Goal: Task Accomplishment & Management: Manage account settings

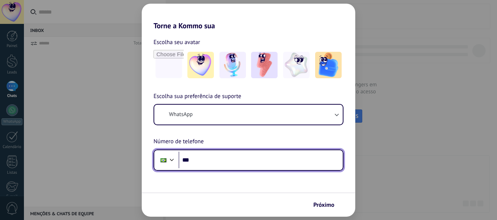
click at [218, 166] on input "***" at bounding box center [260, 160] width 164 height 17
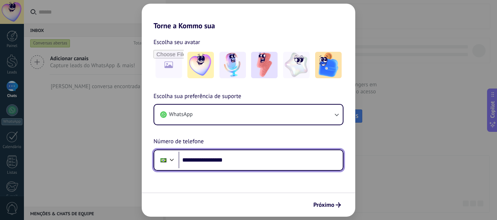
type input "**********"
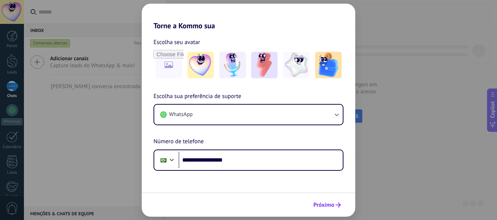
click at [331, 201] on button "Próximo" at bounding box center [327, 205] width 34 height 13
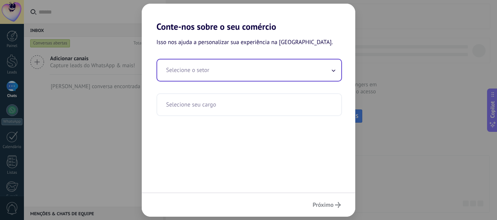
click at [214, 68] on input "text" at bounding box center [249, 70] width 184 height 21
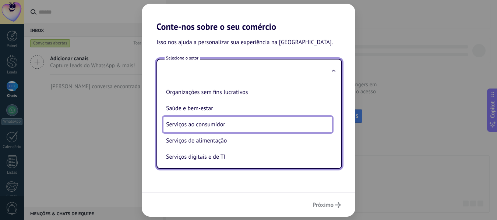
scroll to position [95, 0]
type input "**********"
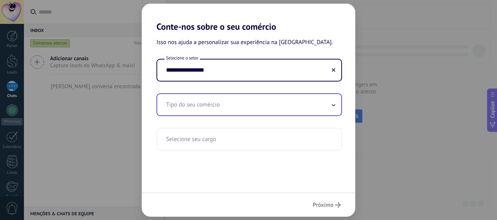
click at [330, 101] on input "text" at bounding box center [249, 104] width 184 height 21
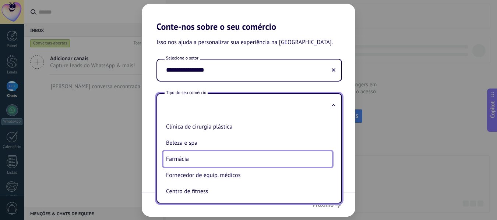
scroll to position [33, 0]
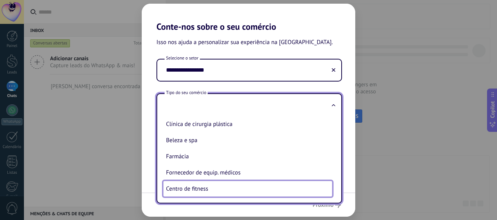
type input "**********"
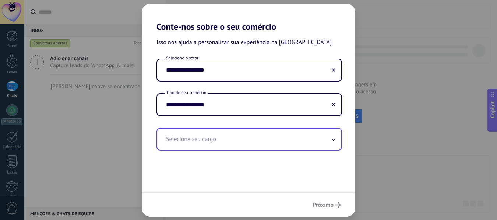
click at [333, 143] on span at bounding box center [333, 139] width 4 height 7
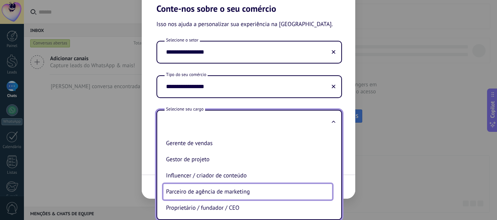
scroll to position [211, 0]
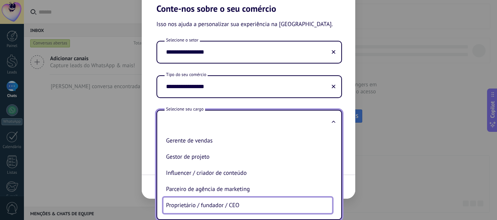
type input "**********"
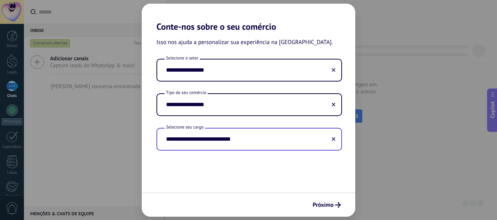
scroll to position [0, 0]
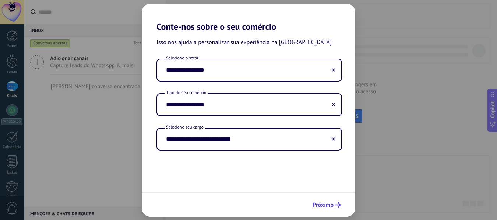
click at [323, 203] on span "Próximo" at bounding box center [322, 205] width 21 height 5
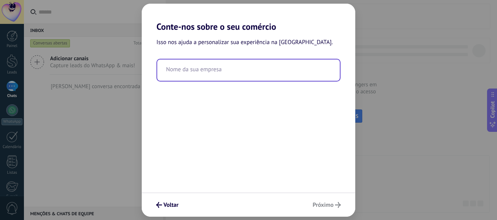
click at [223, 75] on input "text" at bounding box center [248, 70] width 182 height 21
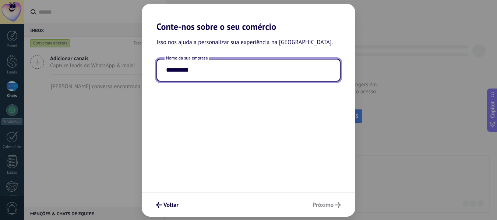
type input "**********"
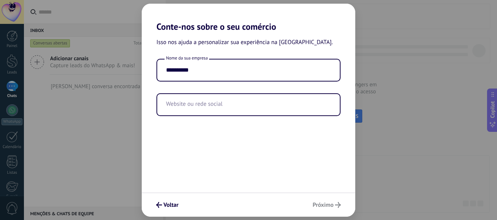
click at [270, 131] on div "**********" at bounding box center [248, 112] width 213 height 161
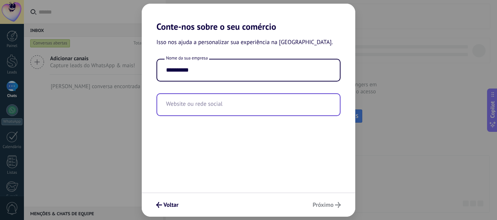
click at [223, 102] on input "text" at bounding box center [248, 104] width 182 height 21
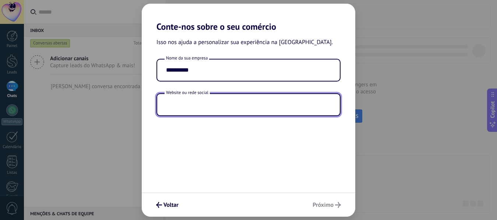
click at [223, 102] on input "text" at bounding box center [248, 104] width 182 height 21
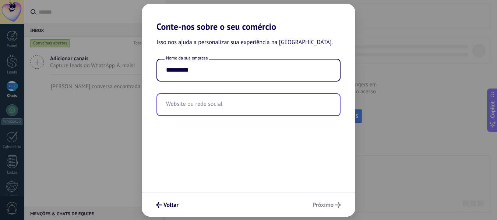
type input "*"
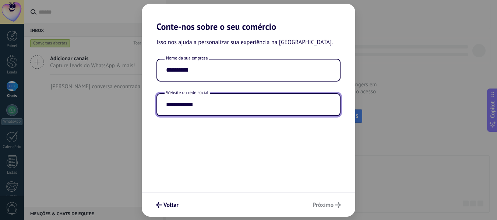
type input "**********"
click at [292, 145] on div "**********" at bounding box center [248, 112] width 213 height 161
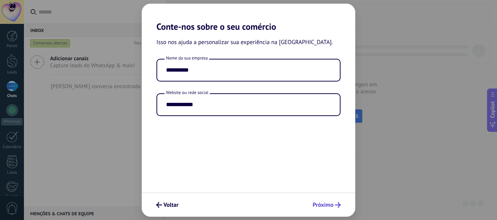
click at [317, 199] on button "Próximo" at bounding box center [326, 205] width 35 height 13
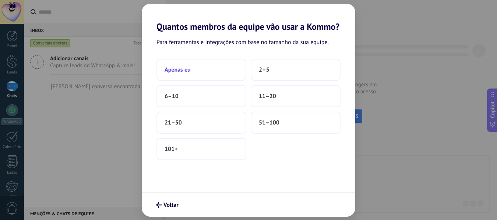
click at [234, 75] on button "Apenas eu" at bounding box center [201, 70] width 90 height 22
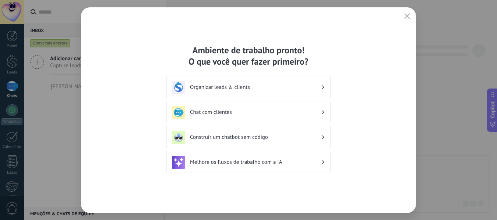
click at [323, 109] on div "Chat com clientes" at bounding box center [248, 112] width 153 height 13
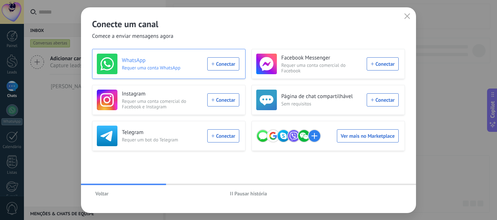
click at [222, 66] on div "WhatsApp Requer uma conta WhatsApp Conectar" at bounding box center [168, 64] width 142 height 21
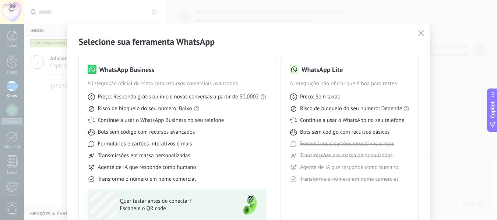
click at [151, 98] on span "Preço: Responda grátis ou inicie novas conversas a partir de $0,0002" at bounding box center [178, 96] width 161 height 7
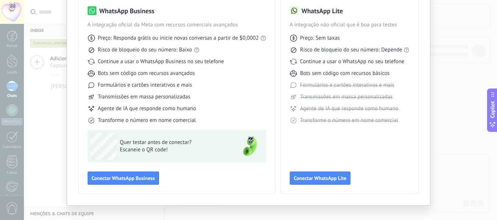
scroll to position [68, 0]
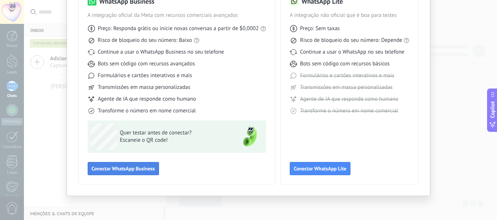
click at [116, 164] on button "Conectar WhatsApp Business" at bounding box center [123, 168] width 71 height 13
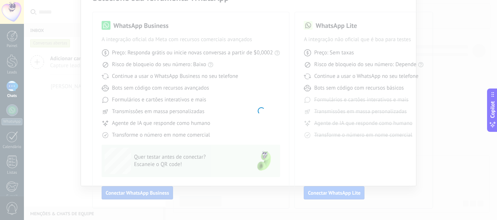
scroll to position [44, 0]
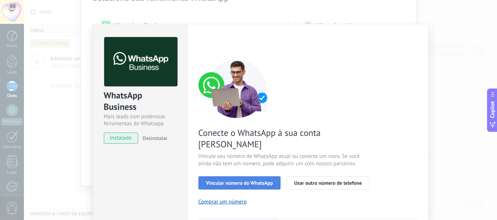
click at [241, 181] on span "Vincular número do WhatsApp" at bounding box center [239, 183] width 67 height 5
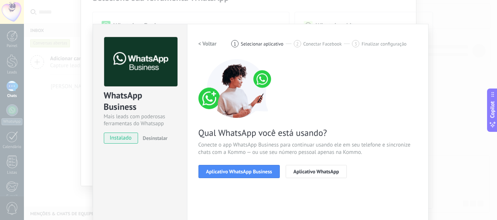
click at [241, 171] on span "Aplicativo WhatsApp Business" at bounding box center [239, 171] width 66 height 5
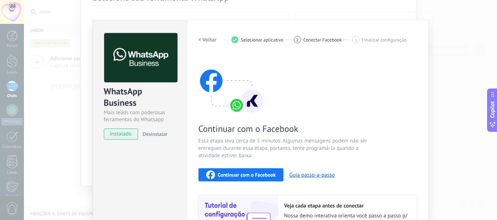
scroll to position [0, 0]
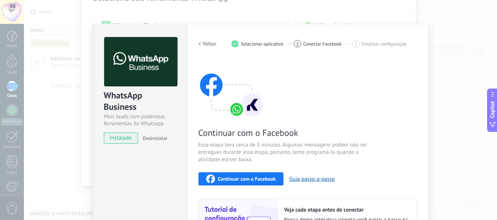
click at [118, 136] on span "instalado" at bounding box center [120, 138] width 33 height 11
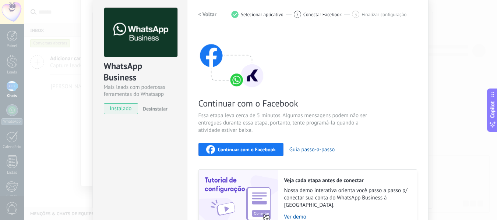
scroll to position [92, 0]
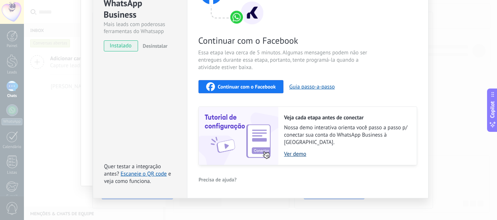
click at [295, 151] on link "Ver demo" at bounding box center [346, 154] width 125 height 7
click at [447, 54] on div "WhatsApp Business Mais leads com poderosas ferramentas do Whatsapp instalado De…" at bounding box center [260, 110] width 473 height 220
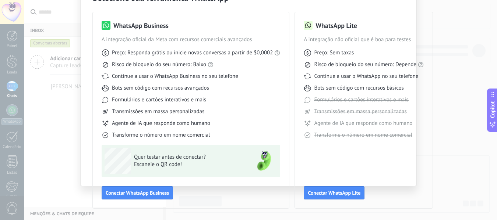
scroll to position [0, 0]
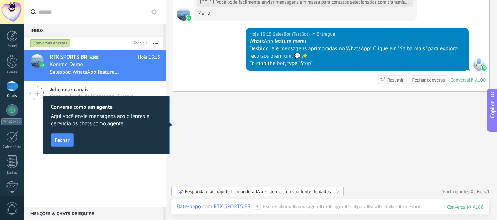
scroll to position [11, 0]
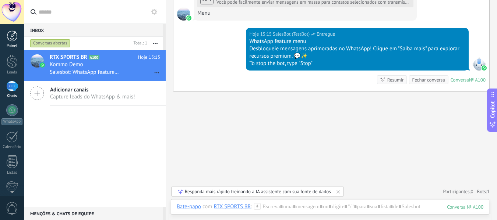
click at [17, 36] on div at bounding box center [12, 36] width 11 height 11
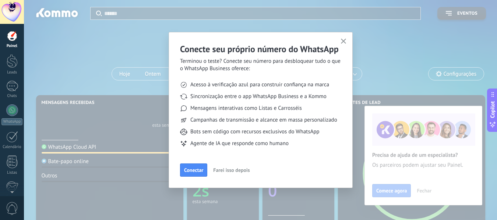
click at [219, 167] on button "Farei isso depois" at bounding box center [231, 170] width 43 height 11
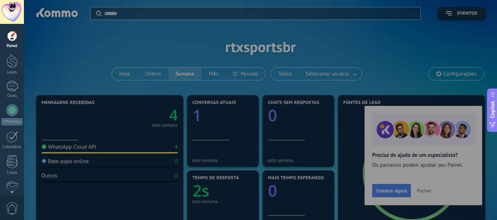
click at [24, 154] on div at bounding box center [272, 110] width 497 height 220
click at [13, 92] on link "1 Chats" at bounding box center [12, 90] width 24 height 18
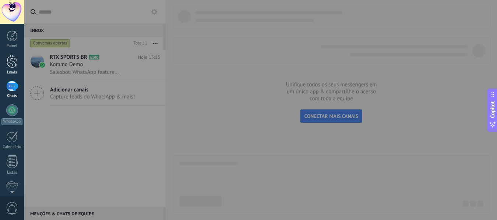
click at [12, 62] on div at bounding box center [12, 61] width 11 height 14
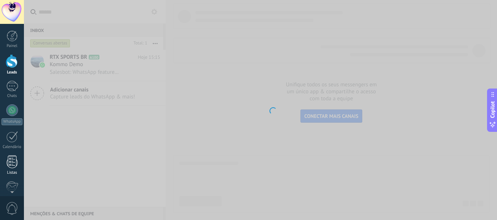
click at [11, 159] on div at bounding box center [12, 162] width 11 height 13
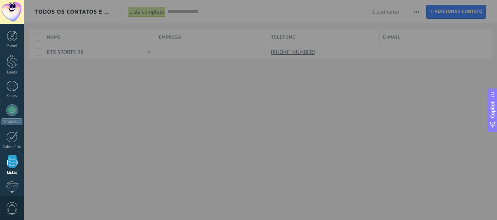
scroll to position [46, 0]
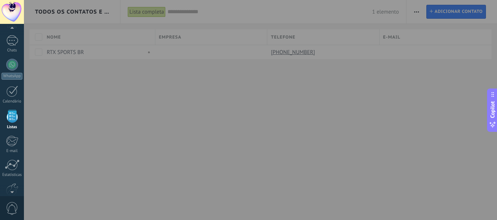
click at [446, 13] on div at bounding box center [272, 110] width 497 height 220
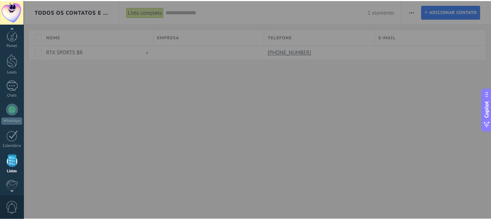
scroll to position [0, 0]
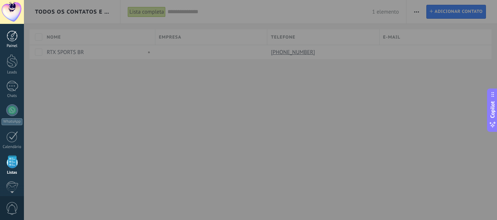
click at [8, 38] on div at bounding box center [12, 36] width 11 height 11
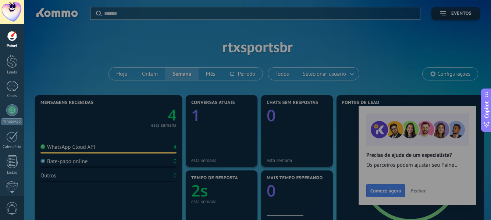
click at [446, 14] on div at bounding box center [269, 110] width 491 height 220
click at [21, 108] on link "WhatsApp" at bounding box center [12, 114] width 24 height 21
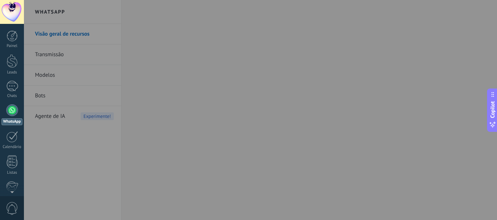
click at [241, 135] on div at bounding box center [272, 110] width 497 height 220
click at [4, 36] on link "Painel" at bounding box center [12, 40] width 24 height 18
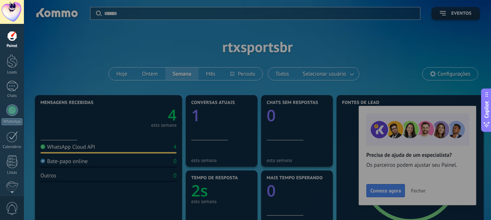
click at [398, 192] on div at bounding box center [269, 110] width 491 height 220
click at [337, 147] on div at bounding box center [269, 110] width 491 height 220
click at [437, 14] on div at bounding box center [269, 110] width 491 height 220
click at [447, 11] on div at bounding box center [269, 110] width 491 height 220
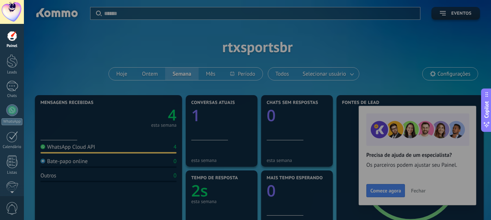
click at [447, 11] on div at bounding box center [269, 110] width 491 height 220
click at [441, 13] on div at bounding box center [269, 110] width 491 height 220
click at [21, 11] on div at bounding box center [12, 12] width 24 height 24
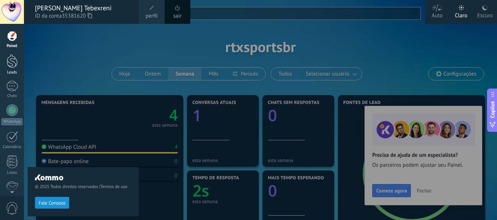
click at [11, 65] on div at bounding box center [12, 61] width 11 height 14
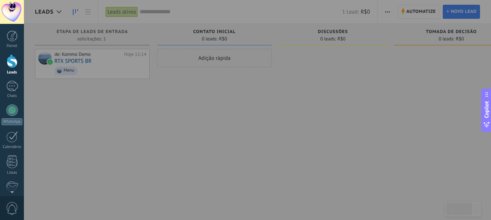
click at [82, 61] on div at bounding box center [269, 110] width 491 height 220
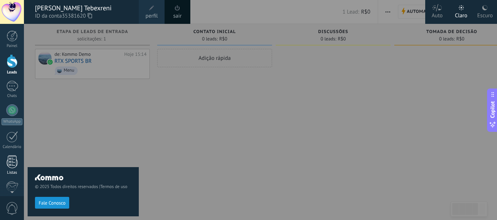
click at [15, 166] on div at bounding box center [12, 162] width 11 height 13
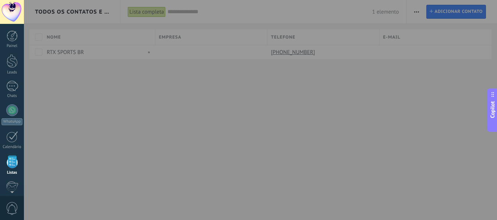
click at [38, 53] on div at bounding box center [272, 110] width 497 height 220
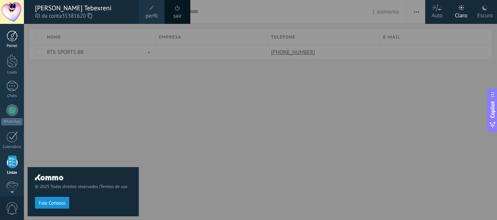
click at [15, 31] on div at bounding box center [12, 36] width 11 height 11
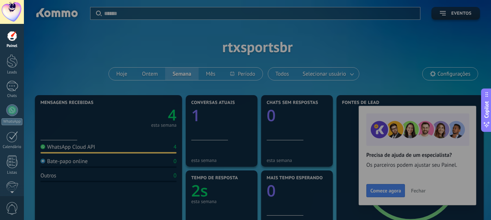
click at [436, 79] on div at bounding box center [269, 110] width 491 height 220
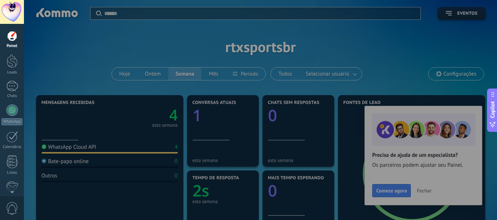
click at [419, 187] on div at bounding box center [272, 110] width 497 height 220
click at [105, 112] on div at bounding box center [272, 110] width 497 height 220
click at [55, 14] on div at bounding box center [272, 110] width 497 height 220
click at [15, 71] on div "Leads" at bounding box center [11, 72] width 21 height 5
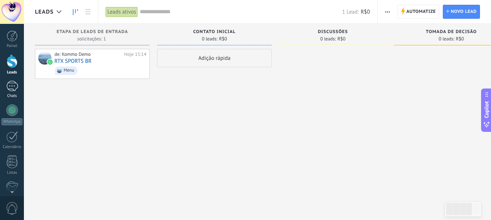
click at [11, 93] on link "1 Chats" at bounding box center [12, 90] width 24 height 18
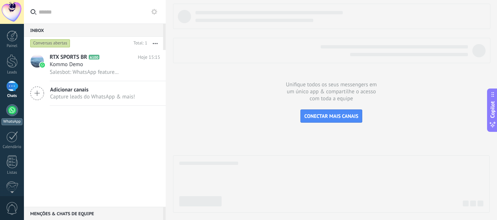
click at [13, 111] on div at bounding box center [12, 110] width 12 height 12
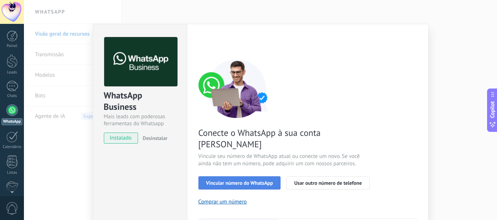
click at [253, 181] on span "Vincular número do WhatsApp" at bounding box center [239, 183] width 67 height 5
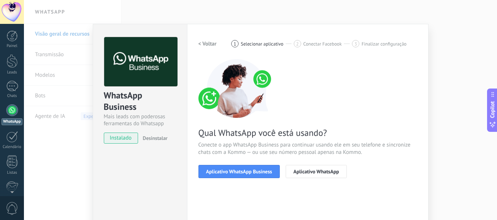
click at [253, 173] on span "Aplicativo WhatsApp Business" at bounding box center [239, 171] width 66 height 5
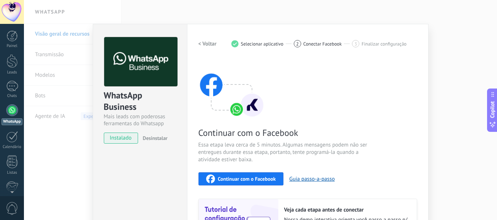
click at [253, 191] on div "Continuar com o Facebook Essa etapa leva cerca de 5 minutos. Algumas mensagens …" at bounding box center [307, 158] width 219 height 199
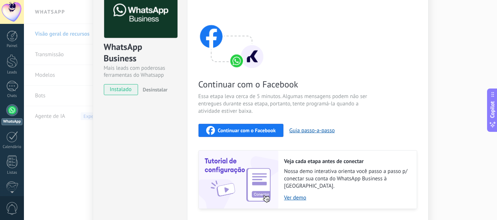
scroll to position [48, 0]
click at [230, 131] on span "Continuar com o Facebook" at bounding box center [247, 130] width 58 height 5
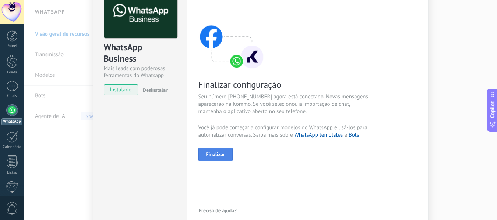
click at [213, 150] on button "Finalizar" at bounding box center [215, 154] width 35 height 13
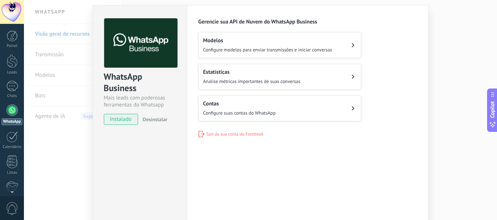
scroll to position [4, 0]
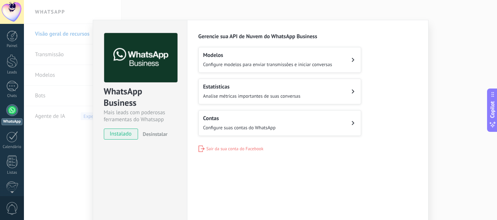
click at [325, 58] on h2 "Modelos" at bounding box center [267, 55] width 129 height 7
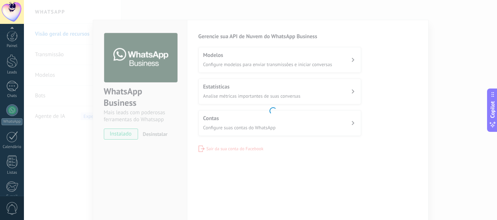
scroll to position [86, 0]
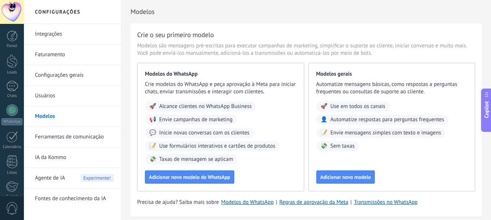
click at [175, 195] on div "Crie o seu primeiro modelo Modelos são mensagens pré-escritas para executar cam…" at bounding box center [306, 121] width 351 height 194
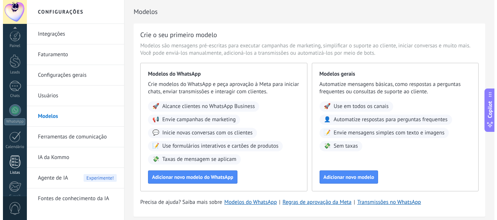
scroll to position [86, 0]
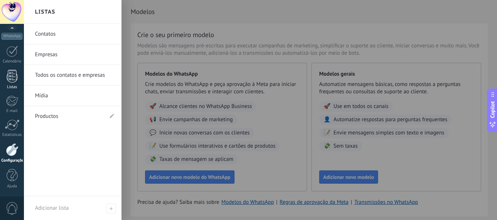
click at [15, 80] on div at bounding box center [12, 76] width 11 height 13
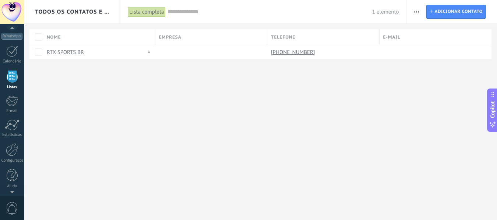
scroll to position [46, 0]
click at [417, 12] on icon "button" at bounding box center [416, 11] width 5 height 1
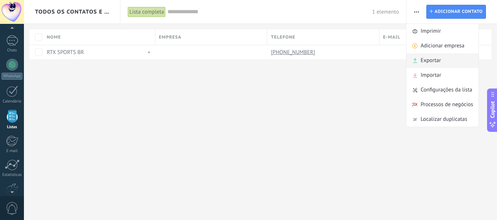
click at [434, 63] on span "Exportar" at bounding box center [430, 60] width 20 height 15
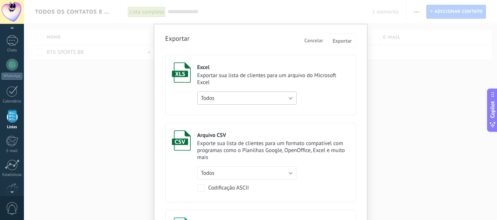
click at [249, 96] on button "Todos" at bounding box center [246, 98] width 99 height 13
click at [399, 99] on div "Exportar Cancelar Exportar Excel Exportar sua lista de clientes para um arquivo…" at bounding box center [260, 110] width 473 height 220
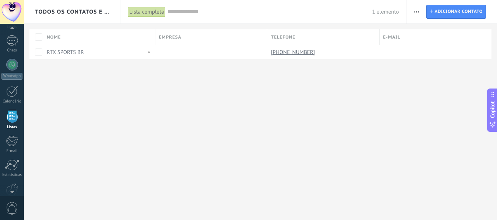
click at [418, 10] on span "button" at bounding box center [416, 12] width 5 height 14
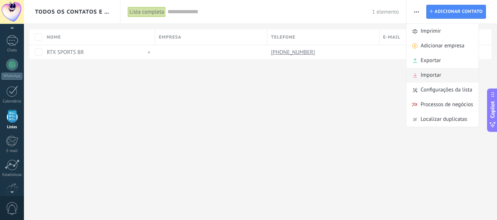
click at [441, 76] on div "Importar" at bounding box center [442, 75] width 72 height 15
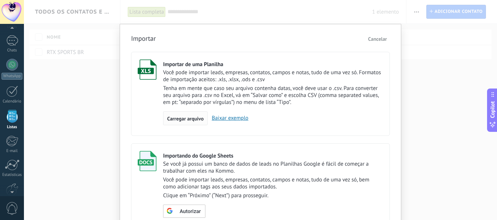
click at [190, 116] on span "Carregar arquivo" at bounding box center [185, 118] width 36 height 5
click at [0, 0] on input "Importar de uma Planilha Você pode importar leads, empresas, contatos, campos e…" at bounding box center [0, 0] width 0 height 0
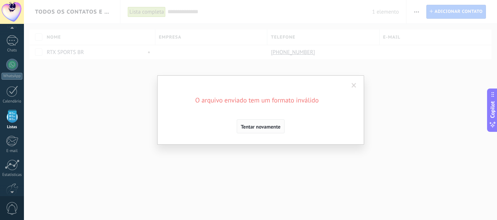
click at [263, 123] on button "Tentar novamente" at bounding box center [261, 127] width 48 height 14
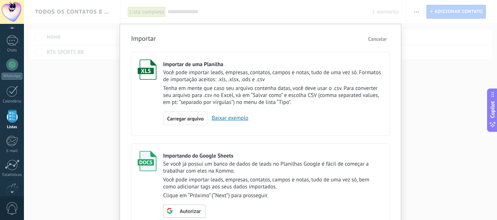
click at [180, 121] on span "Carregar arquivo" at bounding box center [185, 118] width 36 height 5
click at [0, 0] on input "Importar de uma Planilha Você pode importar leads, empresas, contatos, campos e…" at bounding box center [0, 0] width 0 height 0
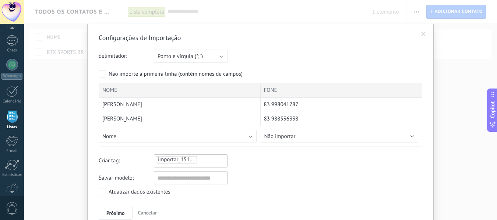
click at [358, 182] on div "Salvar modelo:" at bounding box center [260, 177] width 323 height 13
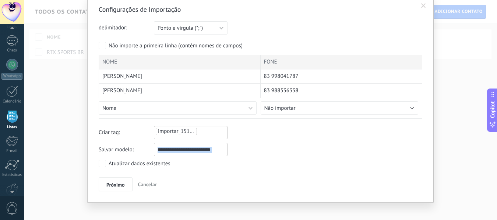
scroll to position [35, 0]
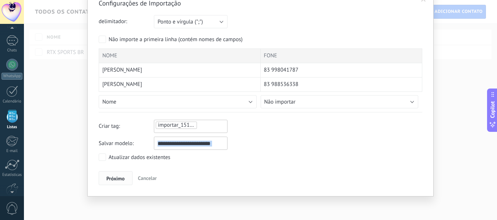
click at [115, 180] on span "Próximo" at bounding box center [115, 178] width 18 height 5
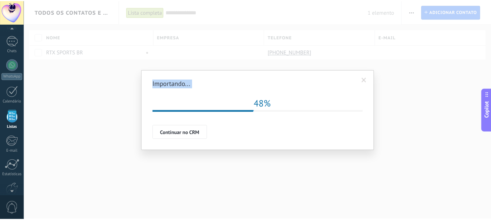
scroll to position [0, 0]
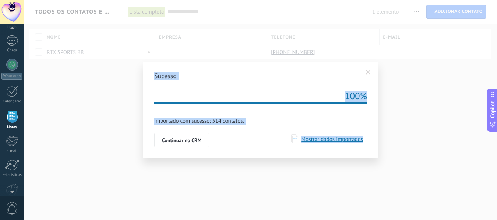
click at [351, 139] on span "Mostrar dados importados" at bounding box center [330, 139] width 65 height 7
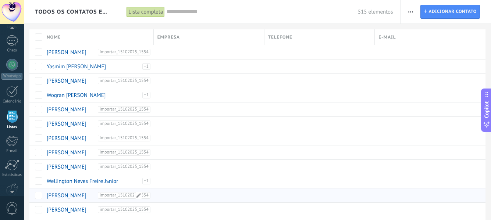
click at [86, 197] on link "[PERSON_NAME]" at bounding box center [67, 195] width 40 height 7
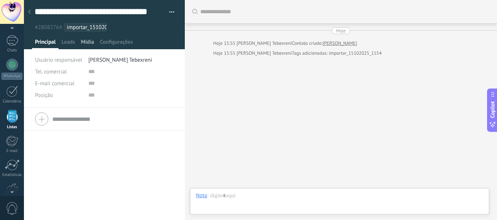
click at [88, 45] on span "Mídia" at bounding box center [87, 44] width 13 height 11
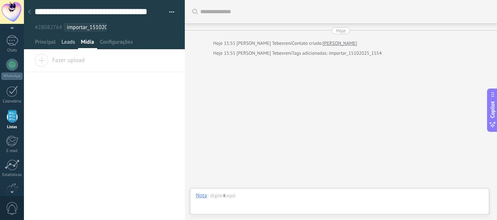
click at [73, 43] on span "Leads" at bounding box center [68, 44] width 14 height 11
click at [100, 44] on span "Configurações" at bounding box center [116, 44] width 33 height 11
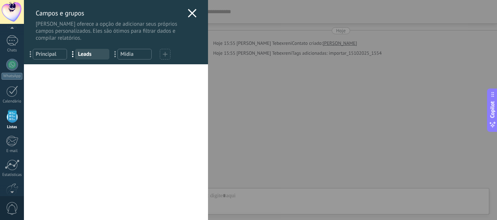
click at [188, 12] on icon at bounding box center [192, 13] width 9 height 9
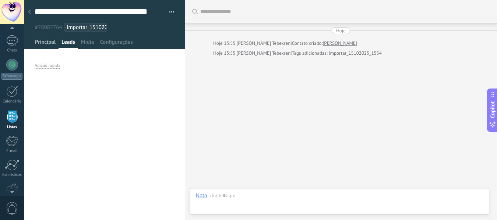
click at [48, 44] on span "Principal" at bounding box center [45, 44] width 21 height 11
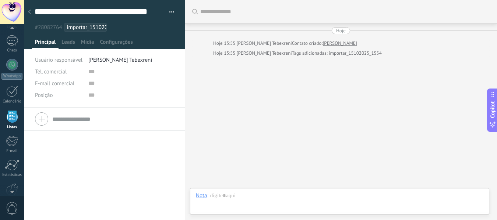
click at [166, 12] on button "button" at bounding box center [169, 12] width 11 height 11
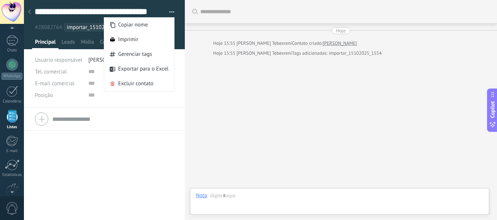
click at [29, 15] on div at bounding box center [29, 12] width 10 height 14
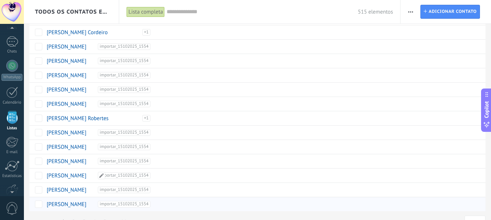
scroll to position [46, 0]
click at [137, 204] on span at bounding box center [137, 204] width 7 height 7
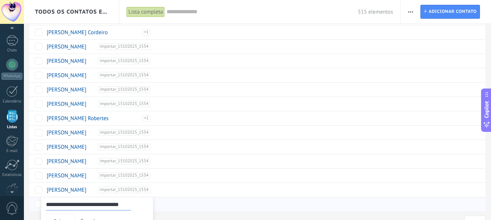
click at [127, 212] on div "**********" at bounding box center [97, 215] width 113 height 37
click at [147, 209] on div "**********" at bounding box center [98, 205] width 104 height 12
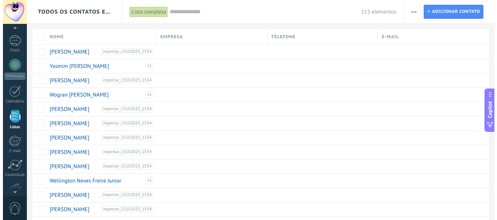
scroll to position [0, 0]
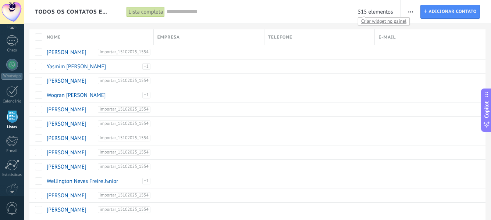
click at [368, 12] on span "515 elementos" at bounding box center [375, 11] width 35 height 7
click at [373, 19] on span "Criar widget no painel" at bounding box center [383, 21] width 51 height 8
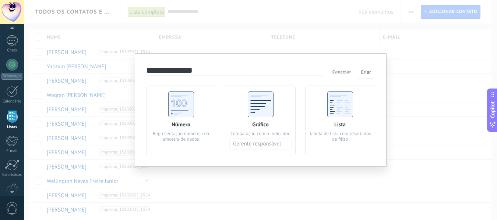
click at [345, 70] on span "Cancelar" at bounding box center [341, 71] width 19 height 7
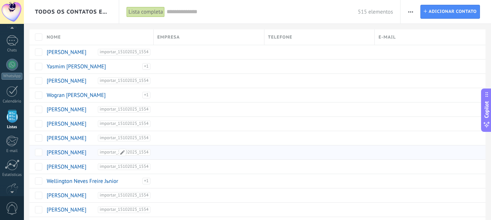
click at [148, 152] on div "importar_15102025_1554" at bounding box center [124, 152] width 51 height 7
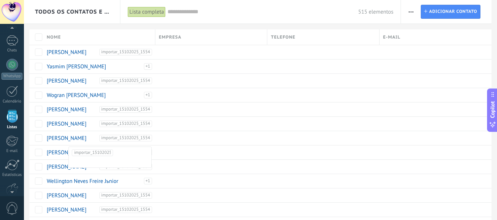
click at [106, 151] on span "importar_15102025_1554" at bounding box center [92, 153] width 37 height 6
click at [112, 169] on span "importar_15102025_1554" at bounding box center [103, 167] width 53 height 7
click at [31, 152] on div at bounding box center [36, 152] width 14 height 14
drag, startPoint x: 28, startPoint y: 153, endPoint x: 110, endPoint y: 127, distance: 86.8
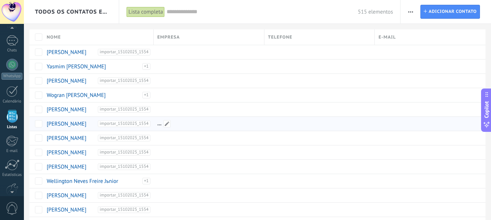
click at [240, 127] on div at bounding box center [207, 124] width 107 height 14
click at [183, 15] on input "text" at bounding box center [262, 12] width 191 height 8
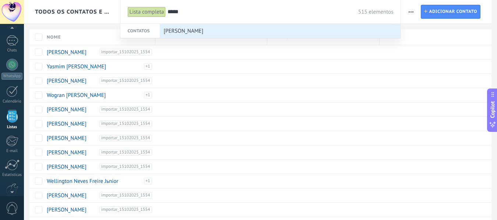
type input "*****"
click at [187, 26] on span "[PERSON_NAME]" at bounding box center [184, 31] width 40 height 14
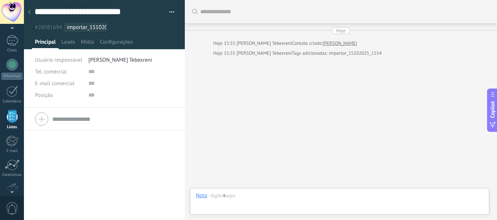
click at [169, 13] on span "button" at bounding box center [171, 13] width 5 height 1
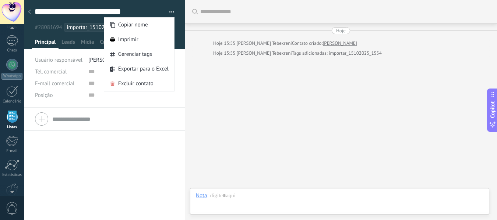
click at [49, 82] on span "E-mail comercial" at bounding box center [54, 83] width 39 height 7
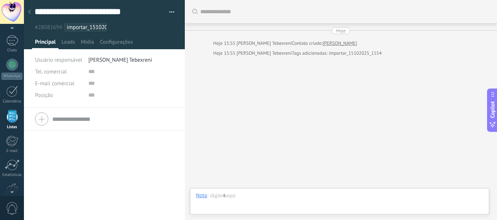
click at [110, 185] on div "Tel. comercial Comercial direto Celular Faz Casa Outros Tel. comercial Ligar Co…" at bounding box center [104, 164] width 161 height 113
click at [113, 42] on span "Configurações" at bounding box center [116, 44] width 33 height 11
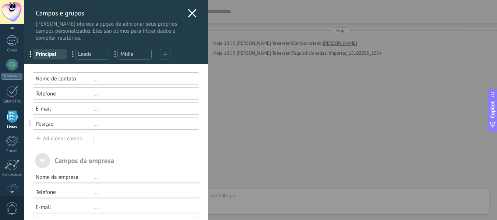
click at [175, 151] on div "Você atingiu o limite de campos personalizados no plano Período de teste. Nome …" at bounding box center [116, 167] width 184 height 207
click at [188, 6] on div "[PERSON_NAME] e grupos Kommo oferece a opção de adicionar seus próprios campos …" at bounding box center [116, 21] width 184 height 42
click at [188, 10] on icon at bounding box center [192, 13] width 9 height 9
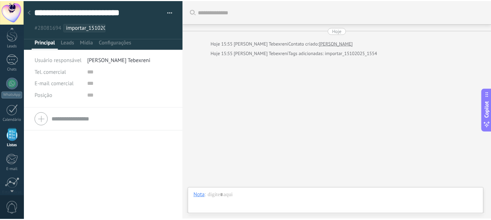
scroll to position [46, 0]
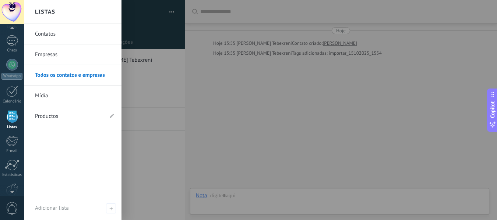
click at [17, 120] on div at bounding box center [12, 116] width 11 height 13
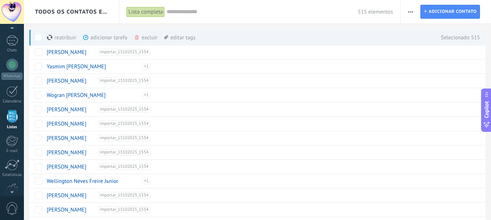
click at [412, 10] on span "button" at bounding box center [410, 12] width 5 height 14
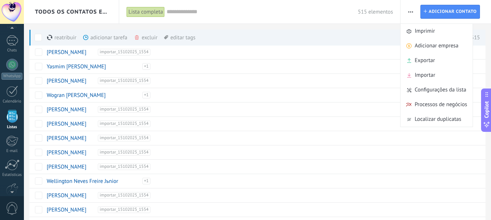
click at [317, 21] on div "515 elementos" at bounding box center [280, 12] width 226 height 24
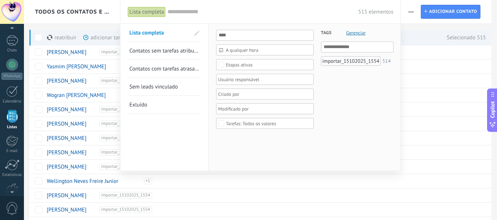
click at [491, 31] on div at bounding box center [248, 110] width 497 height 220
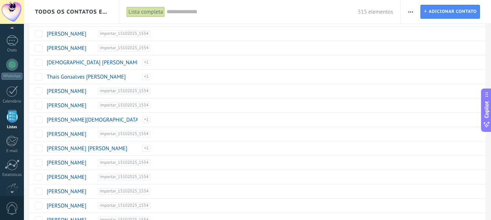
scroll to position [566, 0]
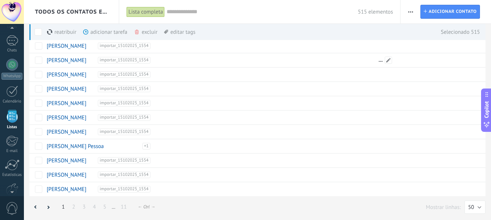
click at [481, 38] on div "reatribuir mais adicionar tarefa mais excluir mais editar tags mais Selecionado…" at bounding box center [257, 32] width 456 height 16
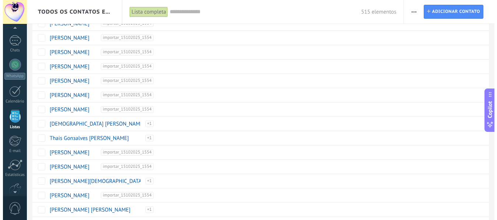
scroll to position [0, 0]
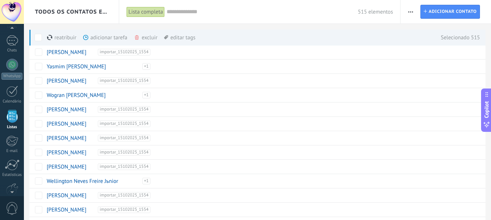
click at [139, 36] on span at bounding box center [137, 38] width 6 height 6
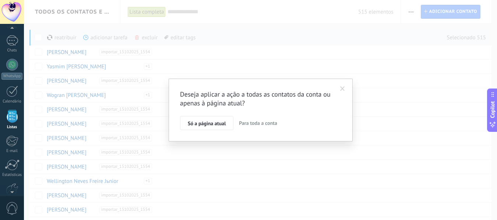
click at [242, 122] on span "Para toda a conta" at bounding box center [258, 123] width 38 height 7
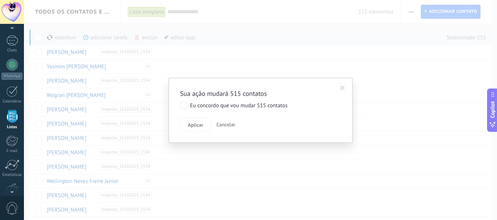
click at [189, 104] on label "Eu concordo que vou mudar 515 contatos" at bounding box center [233, 105] width 107 height 7
click at [193, 123] on span "Aplicar" at bounding box center [195, 125] width 15 height 5
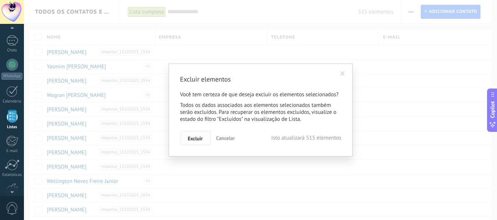
click at [196, 140] on span "Excluir" at bounding box center [195, 138] width 15 height 5
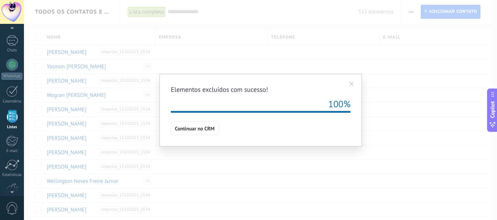
click at [204, 121] on div "Elementos excluídos com sucesso! 100% Continuar no CRM" at bounding box center [261, 110] width 180 height 50
click at [202, 129] on span "Continuar no CRM" at bounding box center [195, 128] width 40 height 5
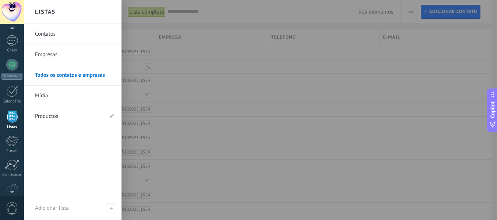
click at [11, 120] on div at bounding box center [12, 116] width 11 height 13
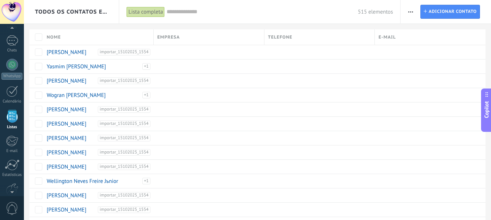
click at [412, 13] on span "button" at bounding box center [410, 12] width 5 height 14
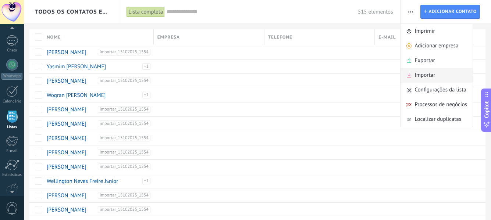
click at [421, 76] on span "Importar" at bounding box center [425, 75] width 21 height 15
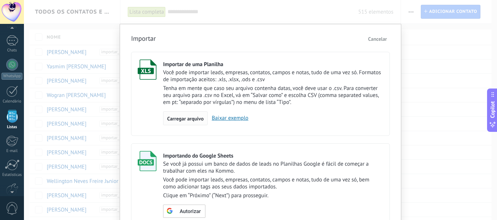
click at [192, 116] on div "Carregar arquivo" at bounding box center [185, 118] width 45 height 14
click at [0, 0] on input "Importar de uma Planilha Você pode importar leads, empresas, contatos, campos e…" at bounding box center [0, 0] width 0 height 0
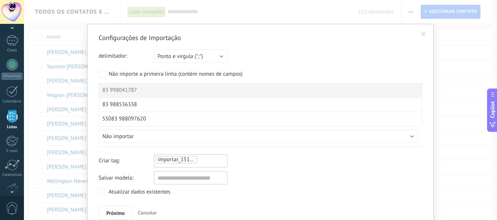
click at [292, 167] on div "Criar tag: importar_15102025_1600" at bounding box center [260, 161] width 323 height 13
click at [119, 212] on span "Próximo" at bounding box center [115, 213] width 18 height 5
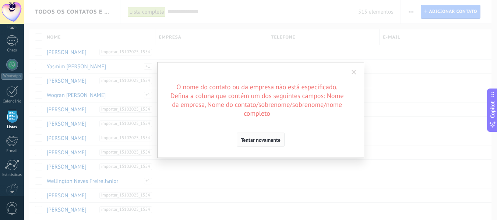
click at [261, 141] on span "Tentar novamente" at bounding box center [261, 140] width 40 height 5
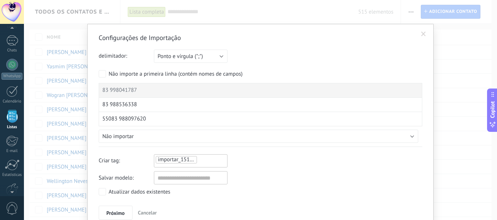
click at [150, 212] on span "Cancelar" at bounding box center [147, 213] width 19 height 7
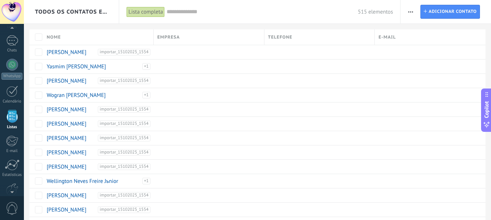
click at [411, 7] on span "button" at bounding box center [410, 12] width 5 height 14
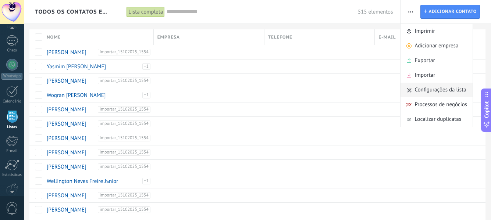
click at [428, 89] on span "Configurações da lista" at bounding box center [441, 90] width 52 height 15
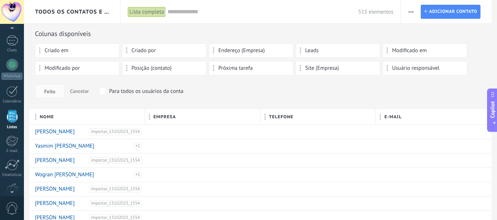
click at [412, 15] on span "button" at bounding box center [410, 12] width 5 height 14
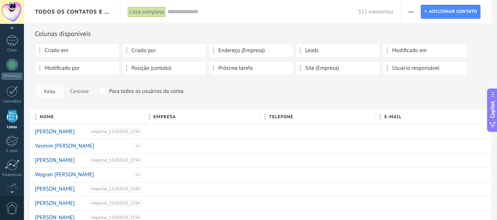
click at [409, 12] on use "button" at bounding box center [410, 11] width 5 height 1
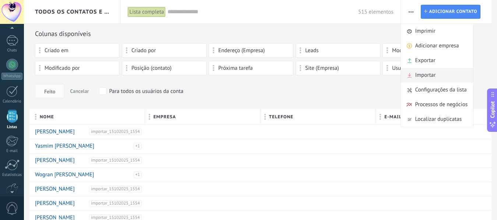
click at [426, 70] on span "Importar" at bounding box center [425, 75] width 21 height 15
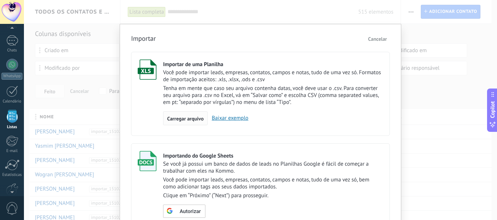
click at [180, 121] on span "Carregar arquivo" at bounding box center [185, 118] width 36 height 5
click at [0, 0] on input "Importar de uma Planilha Você pode importar leads, empresas, contatos, campos e…" at bounding box center [0, 0] width 0 height 0
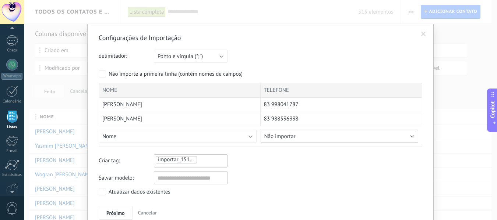
click at [351, 139] on button "Não importar" at bounding box center [339, 136] width 158 height 13
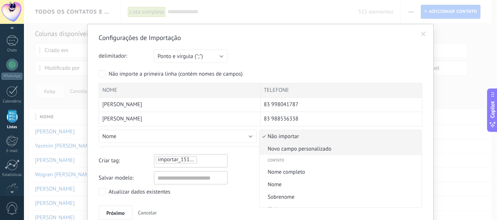
click at [348, 149] on span "Novo campo personalizado" at bounding box center [339, 149] width 160 height 7
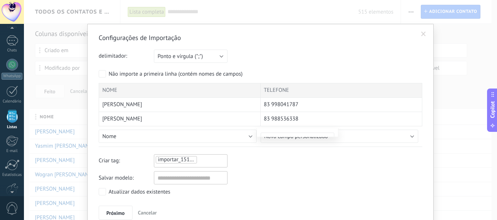
type input "********"
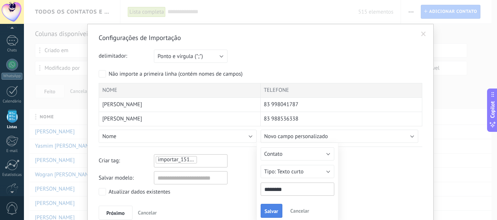
click at [274, 210] on span "Salvar" at bounding box center [272, 211] width 14 height 5
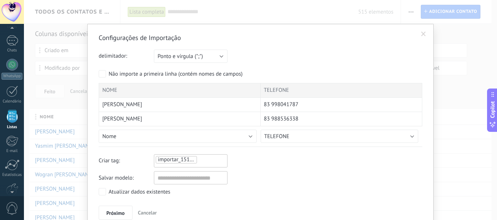
click at [253, 174] on div "Salvar modelo:" at bounding box center [260, 177] width 323 height 13
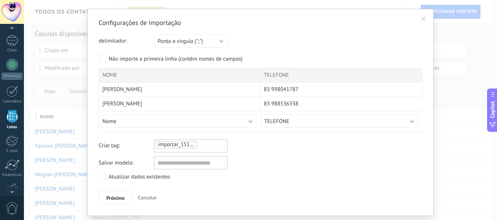
scroll to position [29, 0]
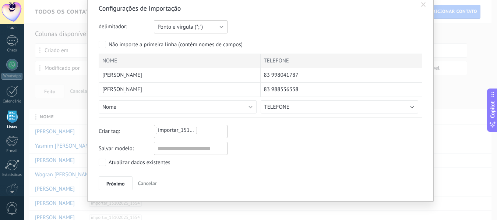
click at [189, 32] on button "Ponto e vírgula (";")" at bounding box center [191, 26] width 74 height 13
click at [189, 32] on li "Ponto e vírgula (";")" at bounding box center [188, 27] width 78 height 13
click at [118, 182] on span "Próximo" at bounding box center [115, 183] width 18 height 5
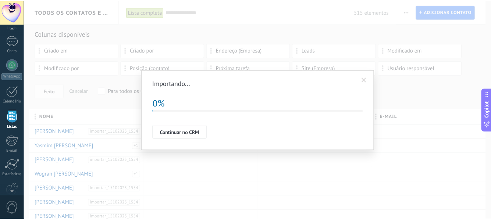
scroll to position [0, 0]
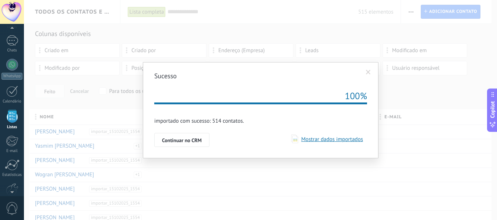
click at [318, 139] on span "Mostrar dados importados" at bounding box center [330, 139] width 65 height 7
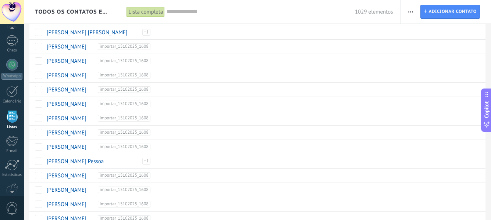
scroll to position [566, 0]
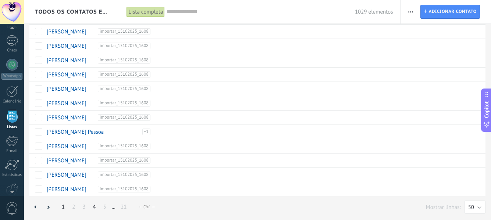
click at [92, 207] on link "4" at bounding box center [94, 207] width 10 height 14
click at [482, 204] on button "50" at bounding box center [475, 207] width 21 height 13
click at [481, 203] on li "200" at bounding box center [472, 207] width 25 height 13
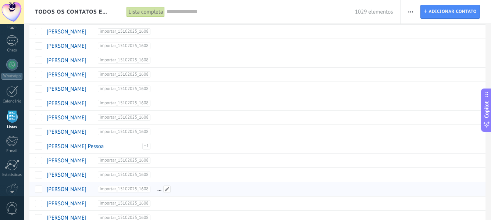
click at [155, 184] on div at bounding box center [207, 189] width 107 height 14
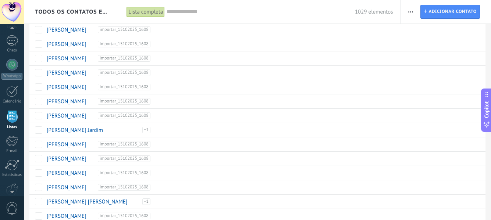
scroll to position [2718, 0]
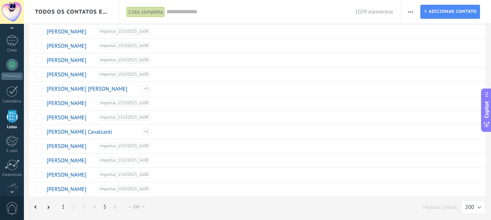
click at [106, 209] on link "5" at bounding box center [105, 207] width 10 height 14
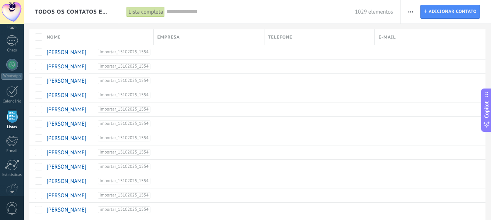
click at [413, 11] on button "button" at bounding box center [410, 12] width 11 height 14
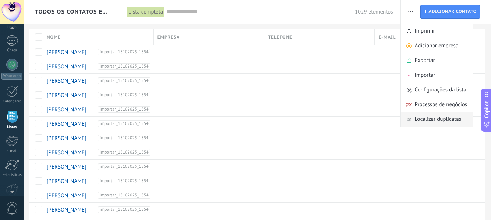
click at [426, 117] on span "Localizar duplicatas" at bounding box center [438, 119] width 46 height 15
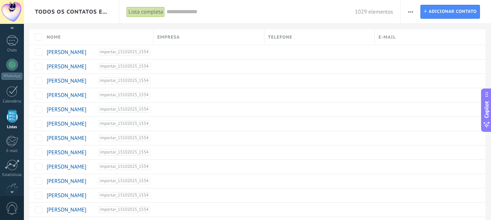
click at [159, 9] on div "Lista completa" at bounding box center [146, 12] width 38 height 11
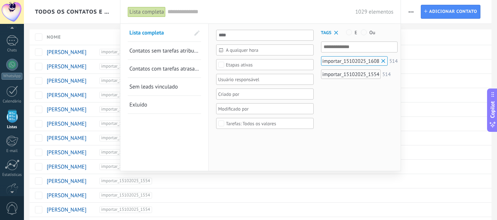
click at [412, 23] on div at bounding box center [248, 110] width 497 height 220
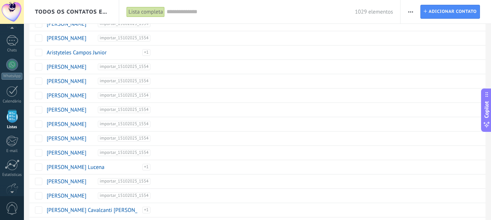
scroll to position [2718, 0]
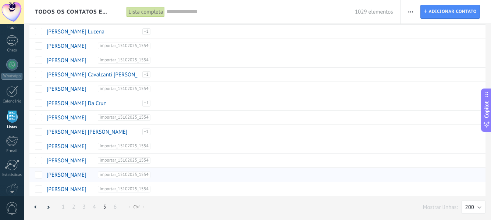
click at [86, 173] on link "[PERSON_NAME]" at bounding box center [67, 175] width 40 height 7
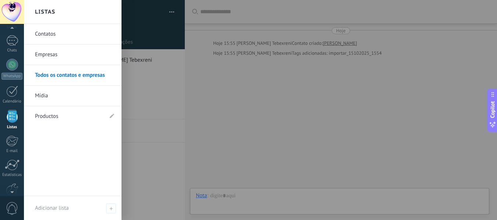
click at [7, 114] on div at bounding box center [12, 116] width 11 height 13
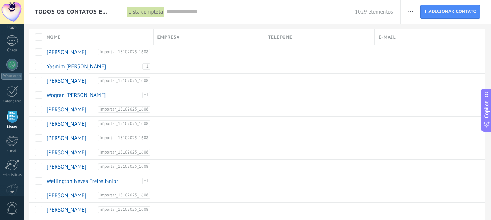
click at [410, 10] on span "button" at bounding box center [410, 12] width 5 height 14
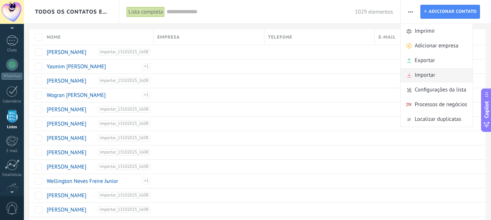
click at [424, 76] on span "Importar" at bounding box center [425, 75] width 21 height 15
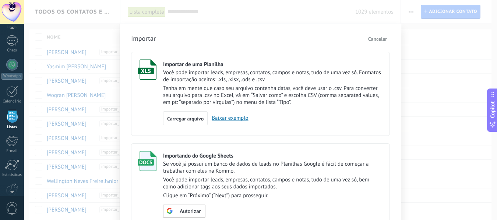
click at [190, 111] on div "Importar de uma Planilha Você pode importar leads, empresas, contatos, campos e…" at bounding box center [273, 93] width 220 height 66
click at [180, 118] on span "Carregar arquivo" at bounding box center [185, 118] width 36 height 5
click at [0, 0] on input "Importar de uma Planilha Você pode importar leads, empresas, contatos, campos e…" at bounding box center [0, 0] width 0 height 0
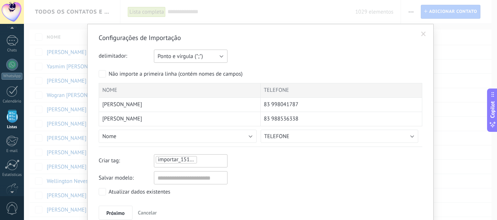
click at [199, 57] on span "Ponto e vírgula (";")" at bounding box center [179, 56] width 45 height 7
click at [200, 71] on span "Vírgula (",")" at bounding box center [186, 68] width 75 height 7
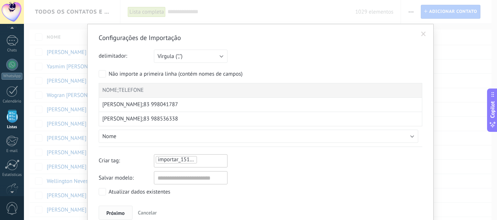
click at [118, 211] on span "Próximo" at bounding box center [115, 213] width 18 height 5
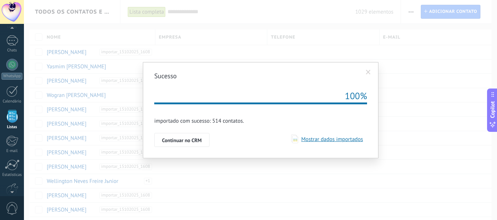
click at [329, 138] on span "Mostrar dados importados" at bounding box center [330, 139] width 65 height 7
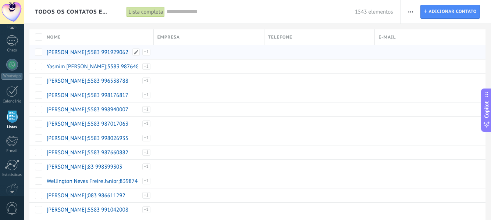
click at [97, 51] on link "[PERSON_NAME];5583 991929062" at bounding box center [88, 52] width 82 height 7
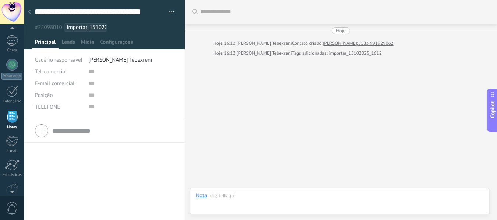
click at [29, 13] on use at bounding box center [29, 12] width 3 height 4
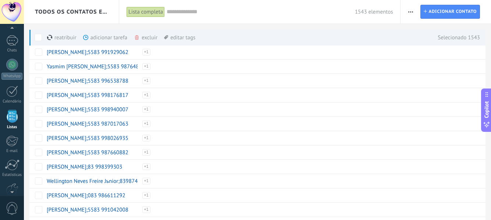
click at [139, 36] on span at bounding box center [137, 38] width 6 height 6
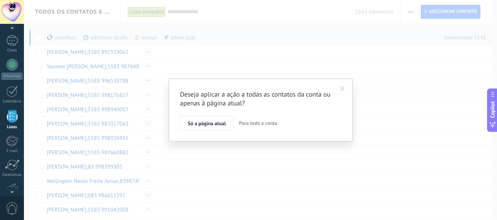
click at [246, 122] on span "Para toda a conta" at bounding box center [258, 123] width 38 height 7
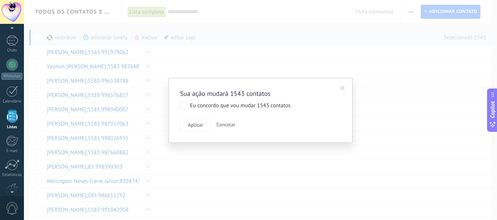
click at [189, 107] on label "Eu concordo que vou mudar 1543 contatos" at bounding box center [235, 105] width 110 height 7
click at [201, 125] on span "Aplicar" at bounding box center [195, 125] width 15 height 5
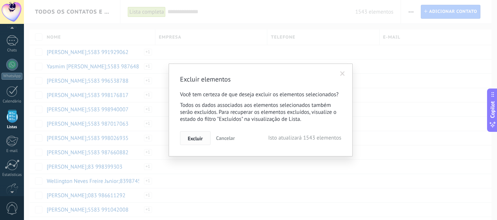
click at [201, 137] on span "Excluir" at bounding box center [195, 138] width 15 height 5
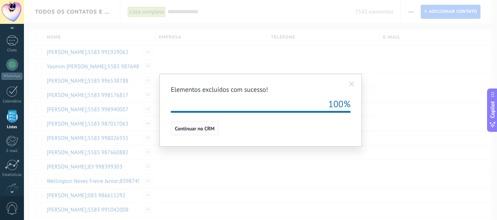
click at [203, 133] on button "Continuar no CRM" at bounding box center [195, 128] width 48 height 14
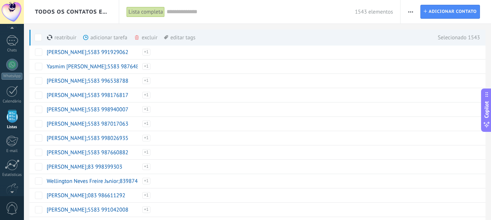
click at [145, 35] on div "excluir mais" at bounding box center [159, 37] width 50 height 16
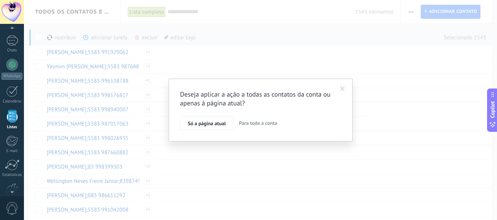
click at [239, 123] on span "Para toda a conta" at bounding box center [258, 123] width 38 height 7
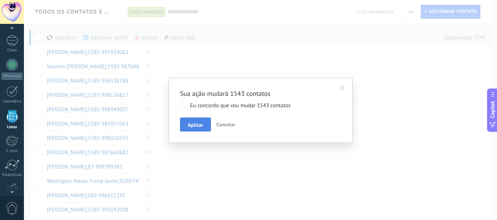
click at [188, 123] on span "Aplicar" at bounding box center [195, 125] width 15 height 5
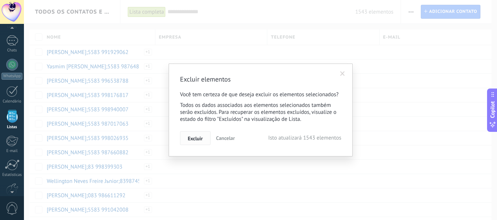
click at [191, 135] on button "Excluir" at bounding box center [195, 138] width 31 height 14
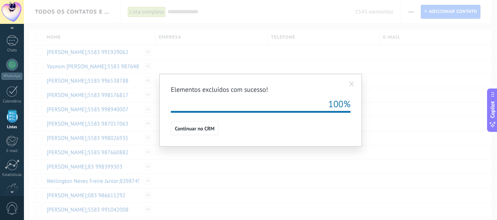
click at [38, 37] on div "Elementos excluídos com sucesso! 100% Continuar no CRM" at bounding box center [260, 110] width 473 height 220
click at [190, 128] on span "Continuar no CRM" at bounding box center [195, 128] width 40 height 5
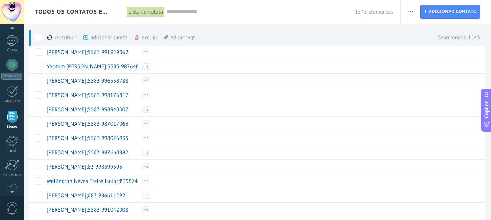
click at [141, 40] on div "excluir mais" at bounding box center [159, 37] width 50 height 16
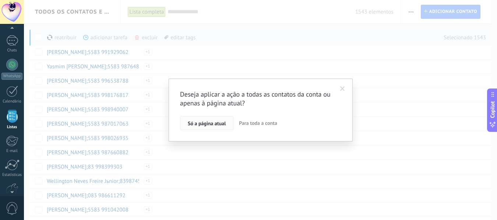
click at [216, 121] on span "Só a página atual" at bounding box center [207, 123] width 38 height 5
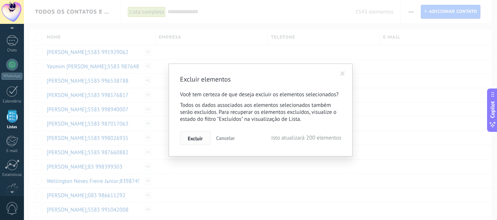
click at [199, 139] on span "Excluir" at bounding box center [195, 138] width 15 height 5
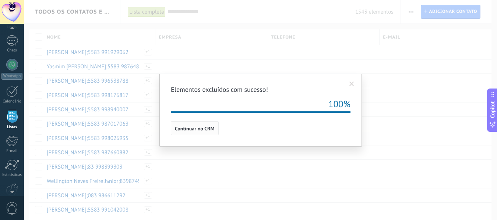
click at [179, 129] on span "Continuar no CRM" at bounding box center [195, 128] width 40 height 5
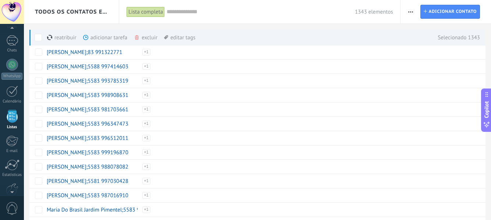
click at [144, 38] on div "excluir mais" at bounding box center [159, 37] width 50 height 16
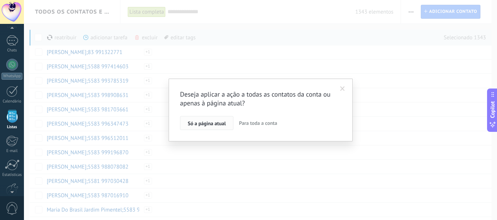
click at [206, 124] on span "Só a página atual" at bounding box center [207, 123] width 38 height 5
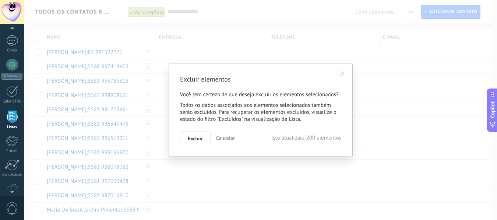
drag, startPoint x: 205, startPoint y: 136, endPoint x: 207, endPoint y: 130, distance: 6.9
click at [207, 130] on div "Excluir elementos Você tem certeza de que deseja excluir os elementos seleciona…" at bounding box center [260, 110] width 161 height 70
click at [206, 132] on button "Excluir" at bounding box center [195, 138] width 31 height 14
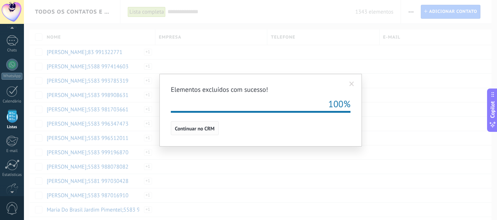
click at [182, 124] on button "Continuar no CRM" at bounding box center [195, 128] width 48 height 14
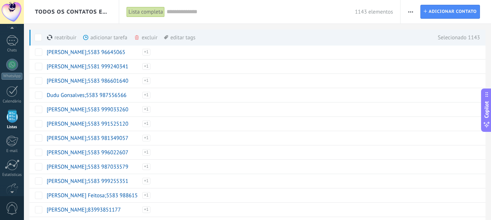
click at [145, 39] on div "excluir mais" at bounding box center [159, 37] width 50 height 16
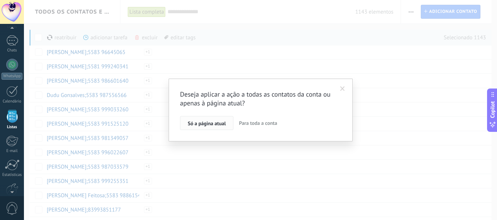
click at [204, 123] on span "Só a página atual" at bounding box center [207, 123] width 38 height 5
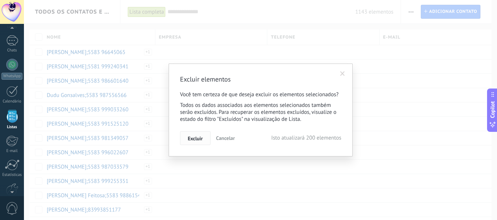
click at [200, 138] on span "Excluir" at bounding box center [195, 138] width 15 height 5
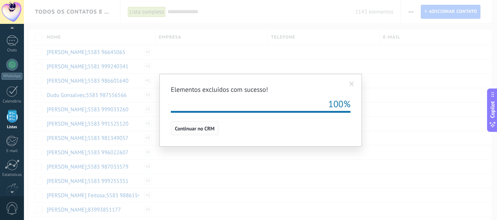
click at [197, 131] on span "Continuar no CRM" at bounding box center [195, 128] width 40 height 5
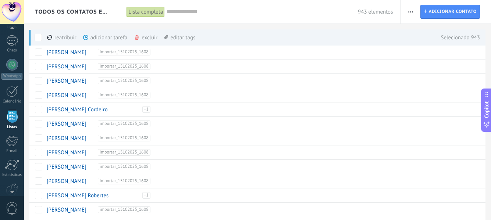
click at [152, 35] on div "excluir mais" at bounding box center [159, 37] width 50 height 16
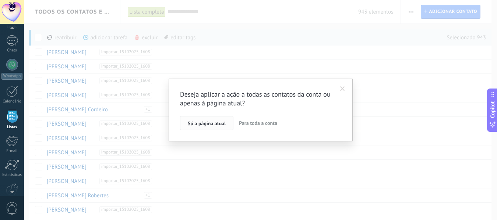
click at [203, 126] on span "Só a página atual" at bounding box center [207, 123] width 38 height 5
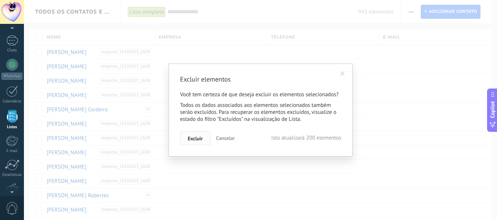
click at [201, 139] on span "Excluir" at bounding box center [195, 138] width 15 height 5
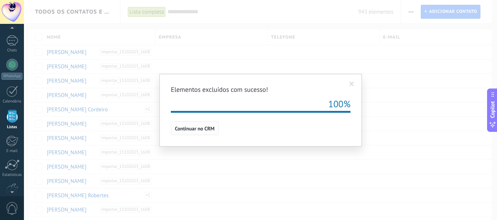
click at [202, 130] on span "Continuar no CRM" at bounding box center [195, 128] width 40 height 5
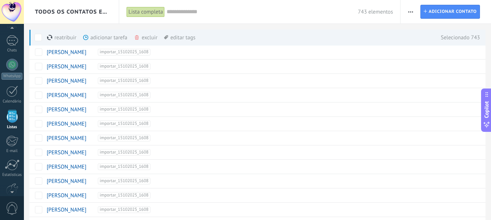
click at [145, 36] on div "excluir mais" at bounding box center [159, 37] width 50 height 16
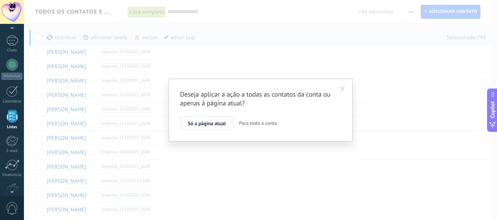
click at [198, 128] on button "Só a página atual" at bounding box center [206, 123] width 53 height 14
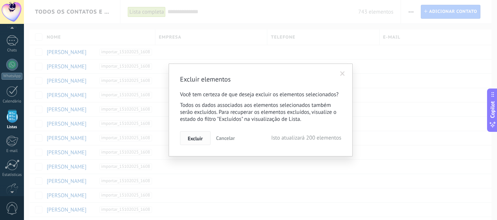
click at [190, 136] on span "Excluir" at bounding box center [195, 138] width 15 height 5
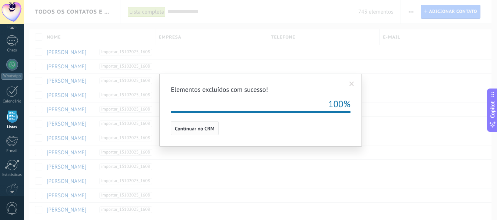
click at [191, 132] on button "Continuar no CRM" at bounding box center [195, 128] width 48 height 14
click at [191, 132] on body ".abecls-1,.abecls-2{fill-rule:evenodd}.abecls-2{fill:#fff} .abhcls-1{fill:none}…" at bounding box center [248, 110] width 497 height 220
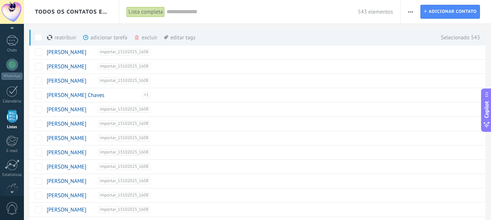
click at [148, 34] on div "excluir mais" at bounding box center [159, 37] width 50 height 16
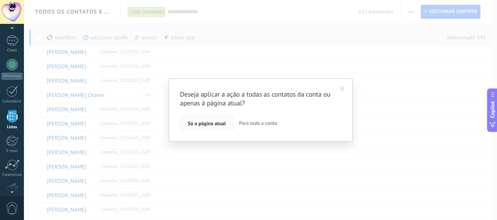
click at [212, 120] on button "Só a página atual" at bounding box center [206, 123] width 53 height 14
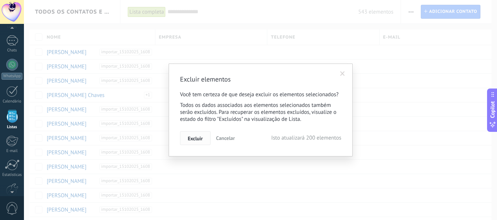
click at [203, 136] on button "Excluir" at bounding box center [195, 138] width 31 height 14
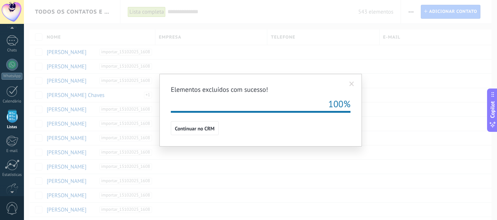
drag, startPoint x: 195, startPoint y: 131, endPoint x: 33, endPoint y: 54, distance: 179.2
click at [195, 131] on span "Continuar no CRM" at bounding box center [195, 128] width 40 height 5
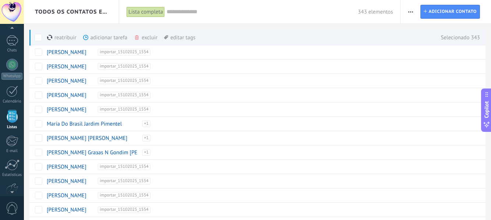
click at [141, 39] on div "excluir mais" at bounding box center [159, 37] width 50 height 16
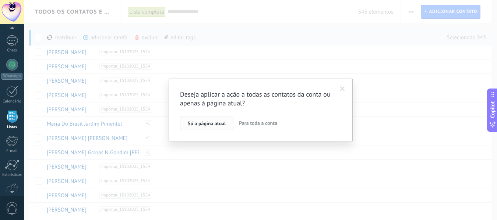
click at [198, 120] on button "Só a página atual" at bounding box center [206, 123] width 53 height 14
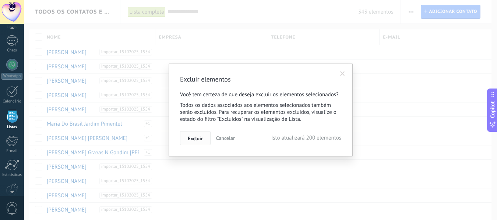
click at [206, 136] on button "Excluir" at bounding box center [195, 138] width 31 height 14
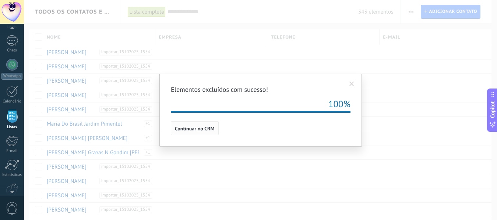
click at [204, 127] on span "Continuar no CRM" at bounding box center [195, 128] width 40 height 5
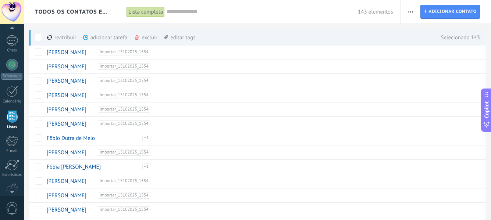
click at [144, 41] on div "excluir mais" at bounding box center [159, 37] width 50 height 16
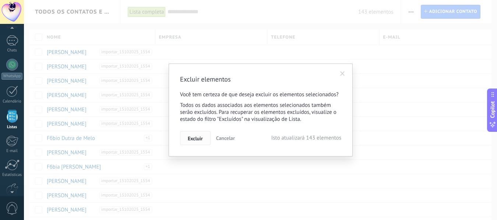
click at [197, 136] on span "Excluir" at bounding box center [195, 138] width 15 height 5
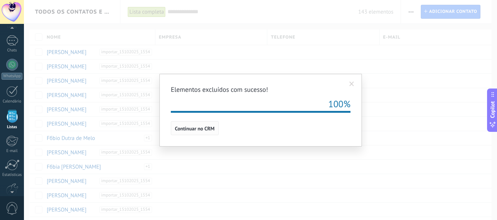
click at [204, 127] on span "Continuar no CRM" at bounding box center [195, 128] width 40 height 5
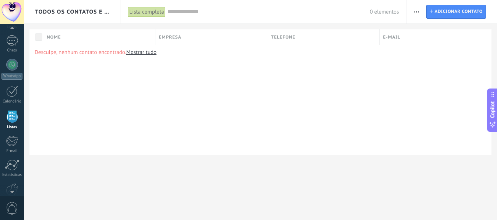
click at [421, 11] on button "button" at bounding box center [416, 12] width 11 height 14
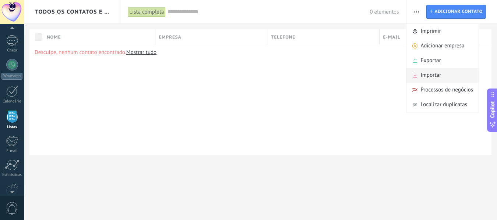
click at [433, 79] on span "Importar" at bounding box center [430, 75] width 21 height 15
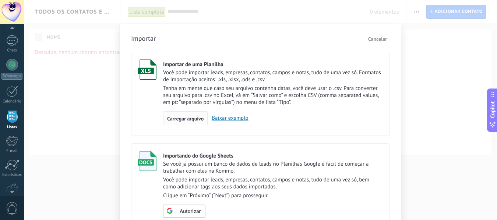
click at [190, 116] on div "Carregar arquivo" at bounding box center [185, 118] width 45 height 14
click at [0, 0] on input "Importar de uma Planilha Você pode importar leads, empresas, contatos, campos e…" at bounding box center [0, 0] width 0 height 0
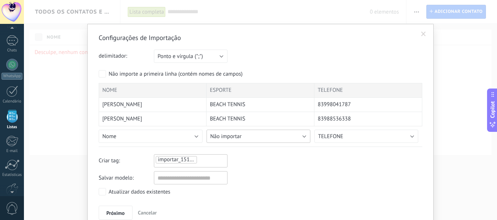
click at [288, 139] on button "Não importar" at bounding box center [258, 136] width 104 height 13
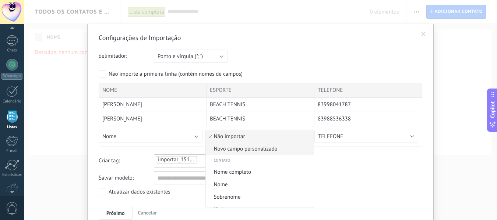
click at [271, 148] on span "Novo campo personalizado" at bounding box center [259, 149] width 106 height 7
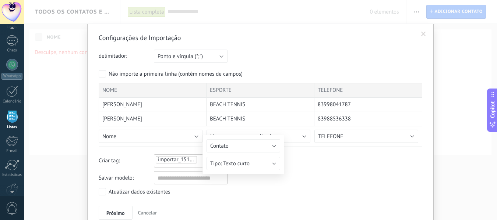
type input "*******"
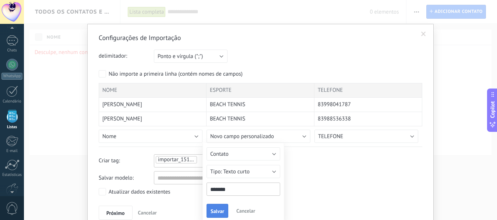
click at [219, 211] on span "Salvar" at bounding box center [217, 211] width 14 height 5
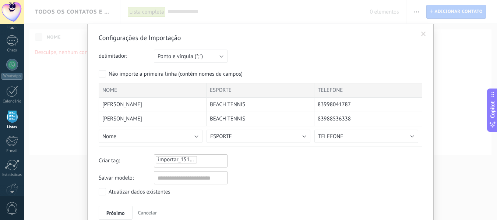
click at [203, 189] on div "Atualizar dados existentes" at bounding box center [260, 192] width 323 height 9
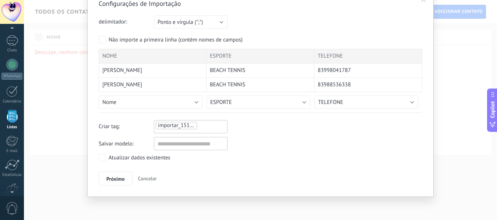
scroll to position [35, 0]
click at [186, 26] on button "Ponto e vírgula (";")" at bounding box center [191, 21] width 74 height 13
click at [185, 48] on span "Tabulação (" ")" at bounding box center [186, 46] width 75 height 7
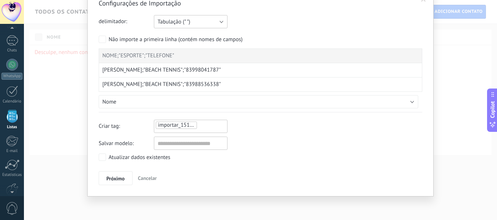
click at [185, 26] on button "Tabulação (" ")" at bounding box center [191, 21] width 74 height 13
click at [185, 36] on span "Vírgula (",")" at bounding box center [186, 34] width 75 height 7
click at [188, 23] on button "Vírgula (",")" at bounding box center [191, 21] width 74 height 13
click at [188, 28] on li "Ponto e vírgula (";")" at bounding box center [188, 21] width 78 height 13
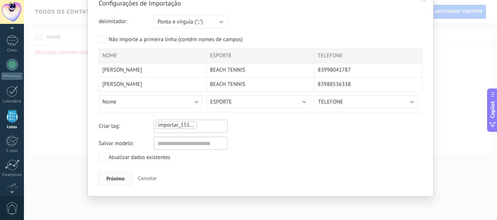
click at [117, 180] on span "Próximo" at bounding box center [115, 178] width 18 height 5
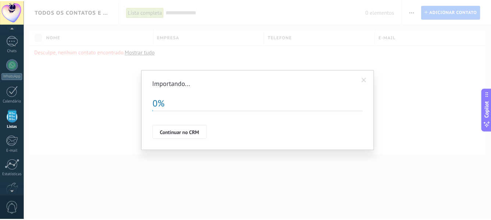
scroll to position [0, 0]
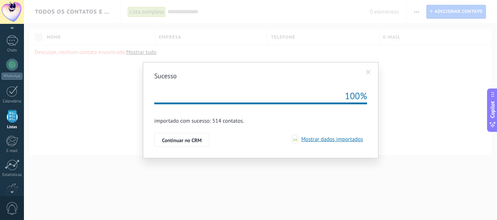
click at [328, 143] on div "Mostrar dados importados" at bounding box center [327, 140] width 72 height 11
click at [330, 138] on span "Mostrar dados importados" at bounding box center [330, 139] width 65 height 7
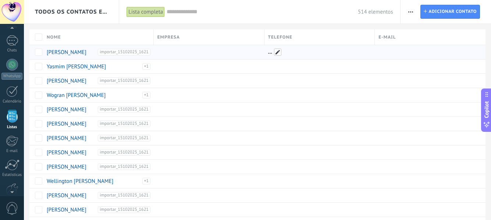
click at [278, 54] on span at bounding box center [277, 52] width 7 height 7
click at [310, 66] on span "Cancelar" at bounding box center [313, 68] width 19 height 7
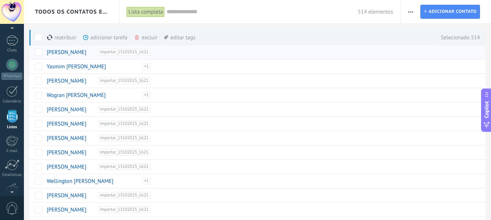
click at [145, 32] on div "excluir mais" at bounding box center [159, 37] width 50 height 16
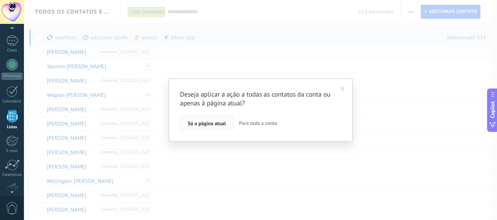
click at [222, 121] on span "Só a página atual" at bounding box center [207, 123] width 38 height 5
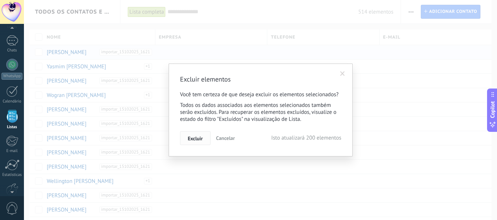
click at [195, 139] on span "Excluir" at bounding box center [195, 138] width 15 height 5
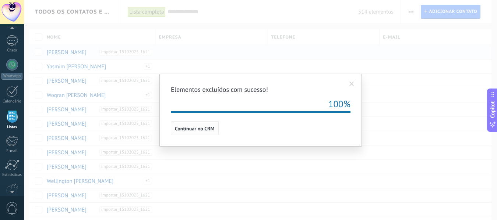
click at [200, 129] on span "Continuar no CRM" at bounding box center [195, 128] width 40 height 5
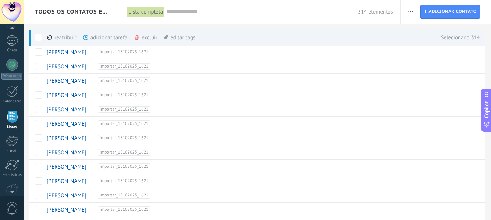
click at [145, 39] on div "excluir mais" at bounding box center [159, 37] width 50 height 16
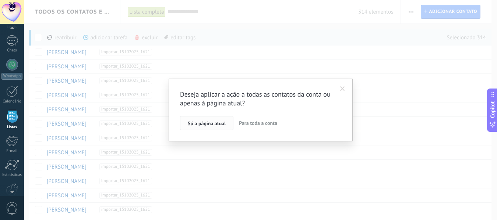
click at [202, 125] on span "Só a página atual" at bounding box center [207, 123] width 38 height 5
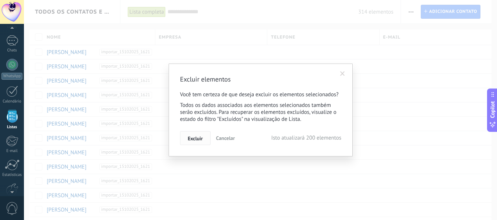
click at [203, 141] on button "Excluir" at bounding box center [195, 138] width 31 height 14
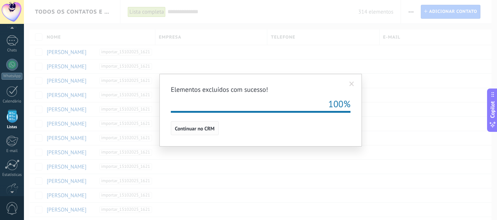
click at [202, 130] on span "Continuar no CRM" at bounding box center [195, 128] width 40 height 5
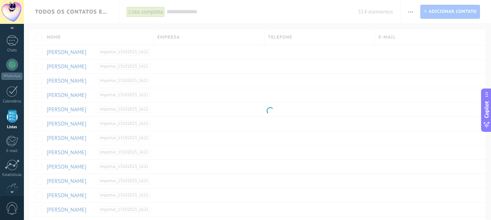
click at [39, 36] on body ".abecls-1,.abecls-2{fill-rule:evenodd}.abecls-2{fill:#fff} .abhcls-1{fill:none}…" at bounding box center [245, 110] width 491 height 220
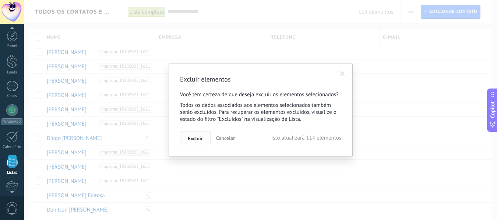
click at [193, 137] on span "Excluir" at bounding box center [195, 138] width 15 height 5
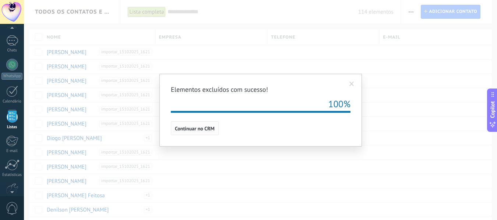
click at [196, 129] on span "Continuar no CRM" at bounding box center [195, 128] width 40 height 5
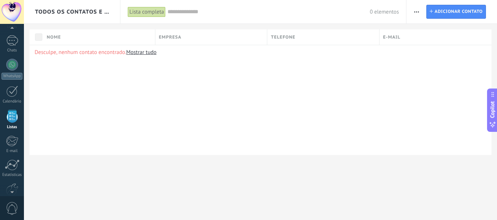
click at [416, 12] on icon "button" at bounding box center [416, 11] width 5 height 1
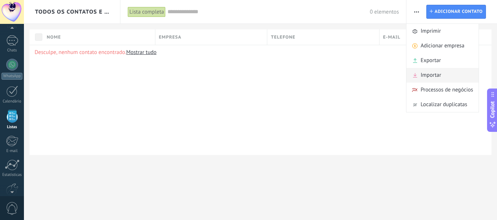
click at [418, 76] on span at bounding box center [415, 75] width 6 height 4
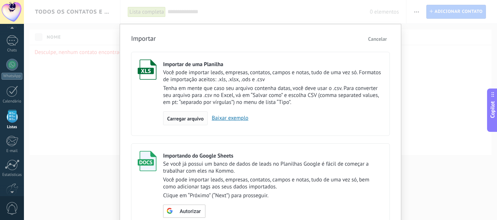
click at [192, 118] on span "Carregar arquivo" at bounding box center [185, 118] width 36 height 5
click at [0, 0] on input "Importar de uma Planilha Você pode importar leads, empresas, contatos, campos e…" at bounding box center [0, 0] width 0 height 0
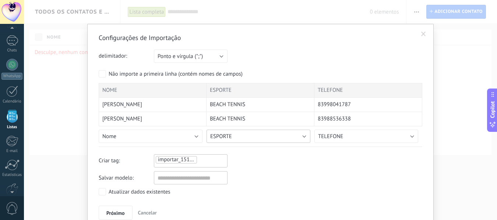
click at [246, 139] on button "ESPORTE" at bounding box center [258, 136] width 104 height 13
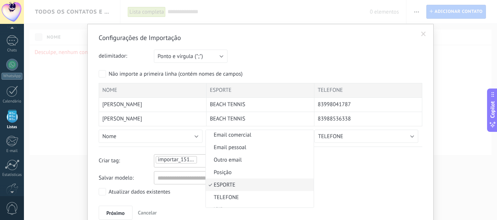
scroll to position [245, 0]
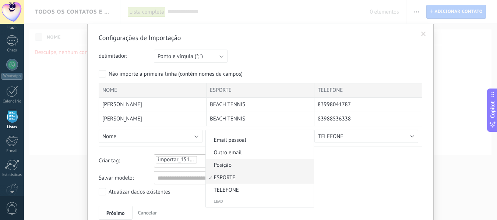
click at [244, 168] on span "Posição" at bounding box center [259, 165] width 106 height 7
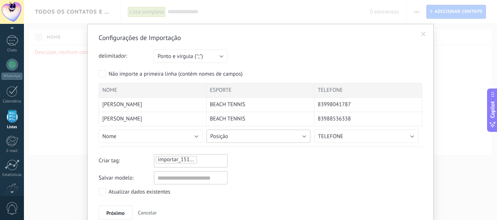
click at [260, 142] on button "Posição" at bounding box center [258, 136] width 104 height 13
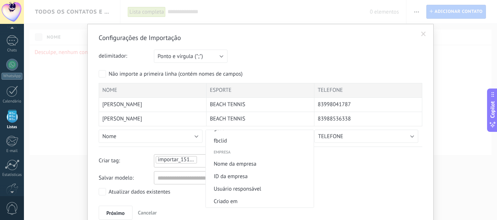
scroll to position [571, 0]
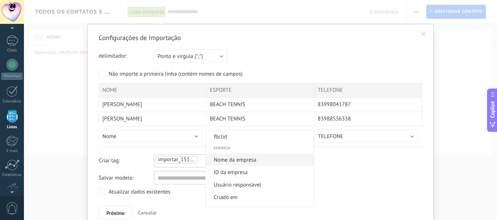
click at [261, 161] on span "Nome da empresa" at bounding box center [259, 160] width 106 height 7
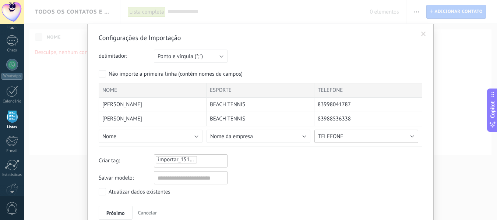
click at [337, 136] on span "TELEFONE" at bounding box center [330, 136] width 25 height 7
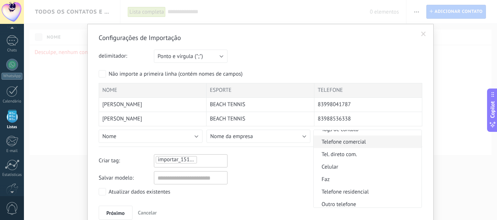
click at [366, 143] on span "Telefone comercial" at bounding box center [366, 142] width 106 height 7
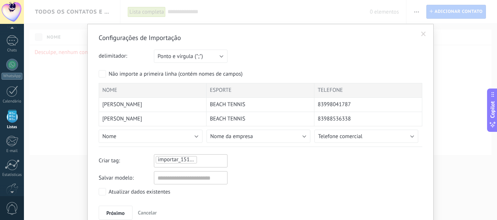
click at [320, 158] on div "Criar tag: importar_15102025_1626" at bounding box center [260, 161] width 323 height 13
click at [114, 211] on span "Próximo" at bounding box center [115, 213] width 18 height 5
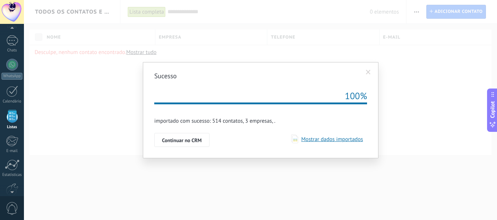
click at [342, 139] on span "Mostrar dados importados" at bounding box center [330, 139] width 65 height 7
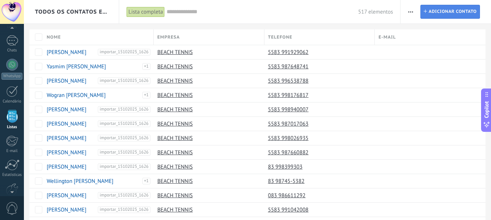
click at [441, 12] on span "Adicionar contato" at bounding box center [453, 11] width 48 height 13
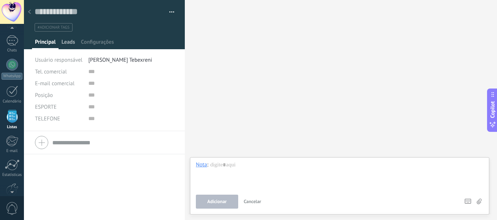
click at [69, 44] on span "Leads" at bounding box center [68, 44] width 14 height 11
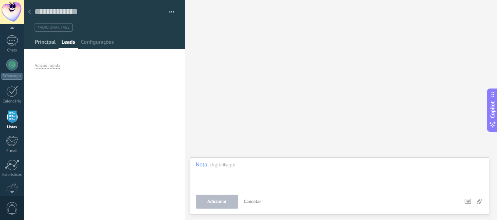
click at [40, 42] on span "Principal" at bounding box center [45, 44] width 21 height 11
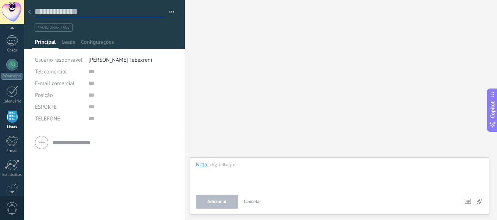
click at [75, 13] on input "text" at bounding box center [99, 11] width 129 height 11
click at [168, 11] on button "button" at bounding box center [169, 12] width 11 height 11
click at [98, 74] on input "text" at bounding box center [131, 72] width 86 height 12
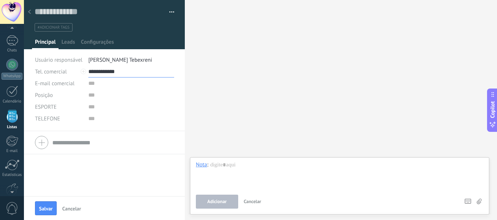
click at [98, 74] on input "**********" at bounding box center [131, 72] width 86 height 12
click at [97, 109] on input "text" at bounding box center [131, 107] width 86 height 12
type input "**********"
click at [96, 96] on input "text" at bounding box center [131, 95] width 86 height 12
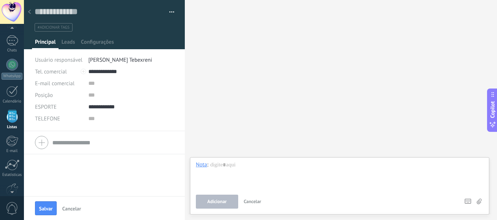
click at [31, 13] on icon at bounding box center [29, 12] width 3 height 4
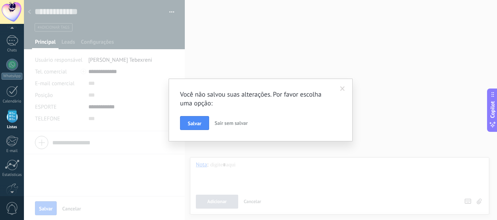
click at [221, 121] on span "Sair sem salvar" at bounding box center [230, 123] width 33 height 7
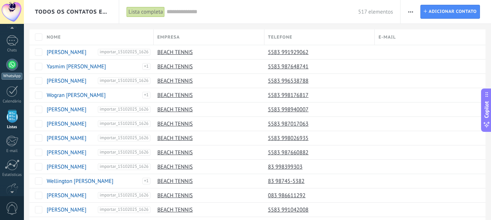
click at [10, 65] on div at bounding box center [12, 65] width 12 height 12
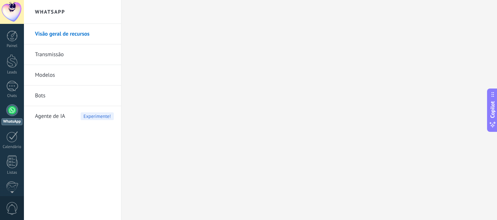
click at [54, 54] on link "Transmissão" at bounding box center [74, 55] width 79 height 21
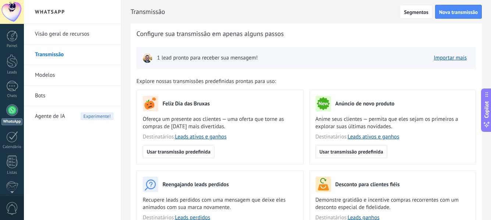
click at [211, 82] on span "Explore nossas transmissões predefinidas prontas para uso:" at bounding box center [205, 81] width 139 height 7
click at [307, 147] on div "Feliz Dia das Bruxas Ofereça um presente aos clientes — uma oferta que torne as…" at bounding box center [308, 171] width 345 height 162
click at [452, 13] on span "Nova transmissão" at bounding box center [457, 12] width 39 height 5
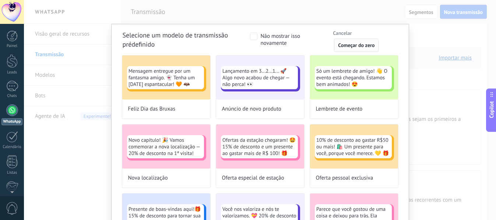
click at [350, 45] on span "Começar do zero" at bounding box center [356, 45] width 36 height 5
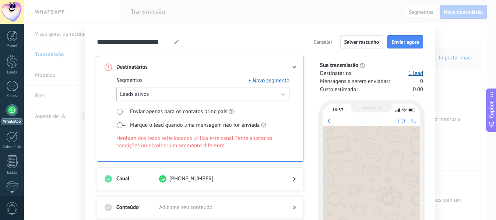
click at [175, 90] on button "Leads ativos" at bounding box center [202, 94] width 173 height 14
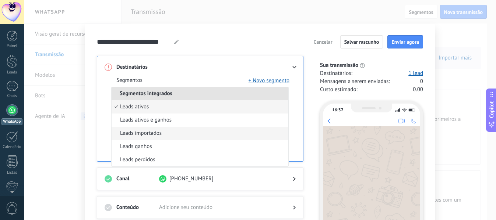
click at [169, 136] on li "Leads importados" at bounding box center [199, 133] width 177 height 13
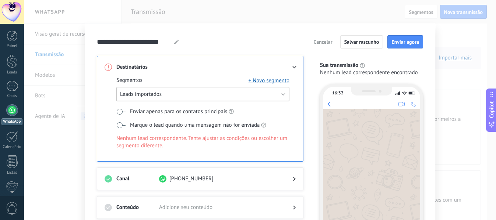
click at [169, 95] on button "Leads importados" at bounding box center [202, 94] width 173 height 14
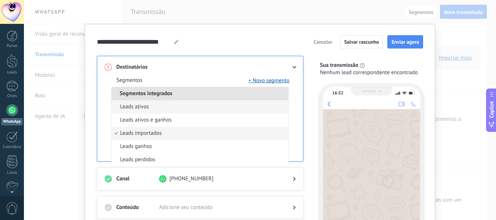
click at [163, 104] on li "Leads ativos" at bounding box center [199, 106] width 177 height 13
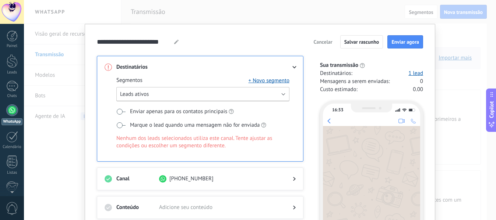
click at [158, 90] on button "Leads ativos" at bounding box center [202, 94] width 173 height 14
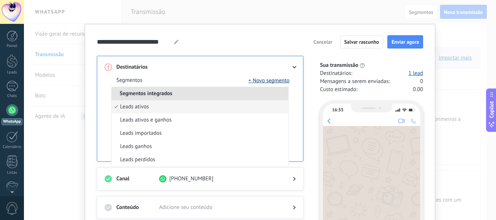
click at [255, 81] on button "+ Novo segmento" at bounding box center [268, 80] width 41 height 7
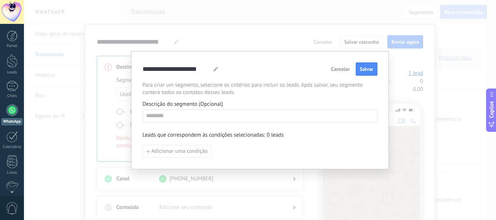
click at [339, 67] on span "Cancelar" at bounding box center [340, 69] width 19 height 5
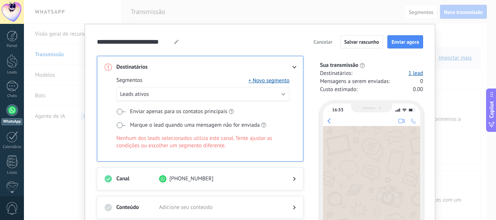
click at [97, 135] on div "Destinatários Segmentos + Novo segmento Leads ativos Enviar apenas para os cont…" at bounding box center [200, 109] width 206 height 106
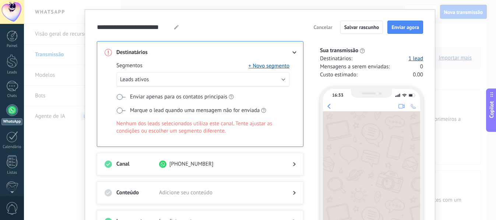
scroll to position [103, 0]
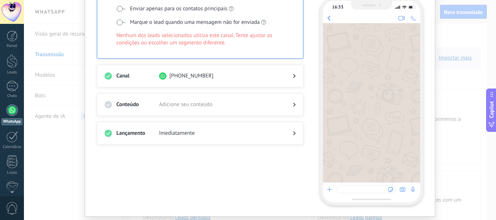
click at [178, 102] on span "Adicione seu conteúdo" at bounding box center [220, 104] width 122 height 7
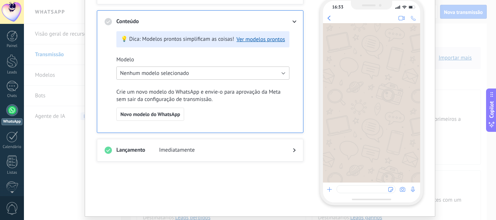
click at [155, 76] on span "Nenhum modelo selecionado" at bounding box center [154, 73] width 69 height 7
click at [155, 76] on span "Nenhum modelo selecionado" at bounding box center [199, 73] width 175 height 7
click at [82, 70] on div "**********" at bounding box center [260, 110] width 472 height 220
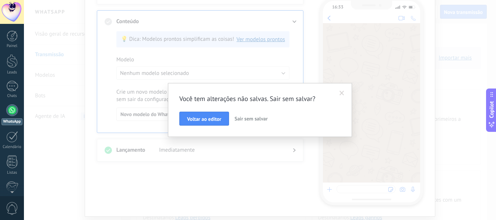
scroll to position [88, 0]
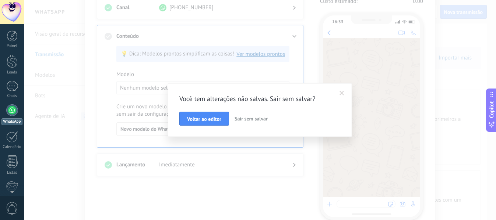
click at [251, 118] on span "Sair sem salvar" at bounding box center [250, 119] width 33 height 7
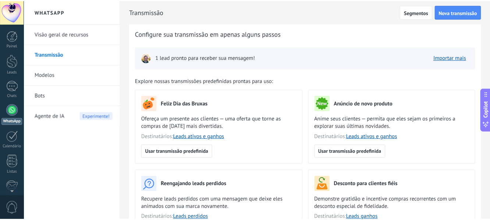
scroll to position [0, 0]
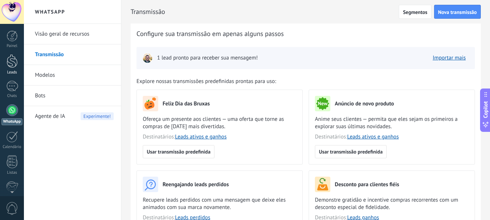
click at [12, 65] on div at bounding box center [12, 61] width 11 height 14
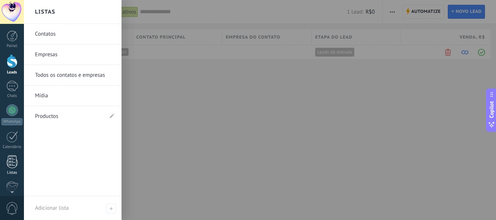
click at [10, 163] on div at bounding box center [12, 162] width 11 height 13
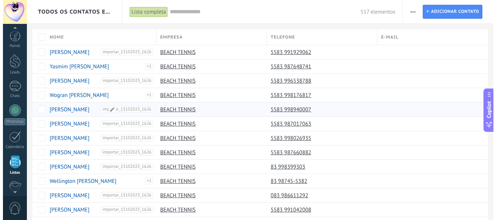
scroll to position [46, 0]
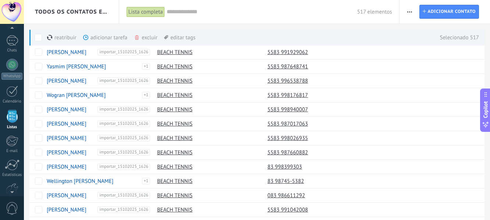
click at [412, 10] on button "button" at bounding box center [409, 12] width 11 height 14
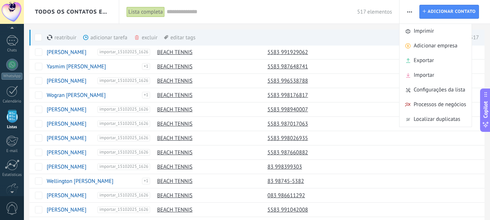
click at [324, 31] on div "reatribuir mais adicionar tarefa mais excluir mais editar tags mais Selecionado…" at bounding box center [254, 37] width 450 height 16
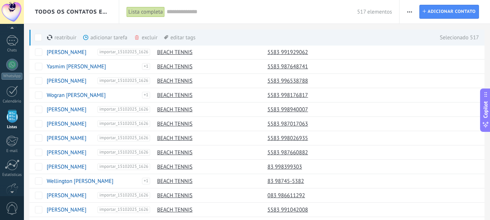
click at [36, 37] on span at bounding box center [38, 37] width 7 height 7
click at [37, 37] on span at bounding box center [38, 37] width 7 height 7
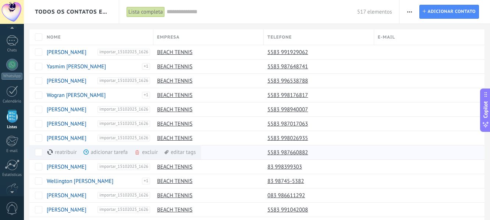
click at [112, 152] on div "adicionar tarefa mais" at bounding box center [119, 152] width 71 height 14
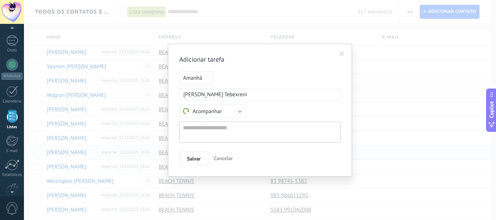
click at [220, 160] on span "Cancelar" at bounding box center [223, 158] width 19 height 7
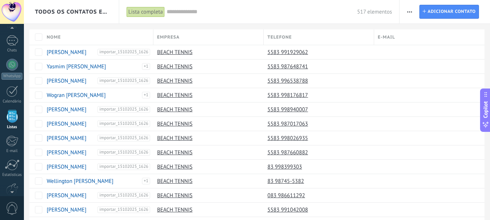
click at [93, 10] on span "Todos os contatos e Empresas" at bounding box center [72, 11] width 74 height 7
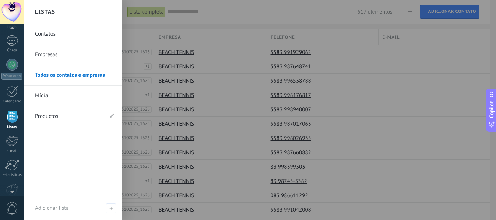
click at [73, 56] on link "Empresas" at bounding box center [74, 55] width 79 height 21
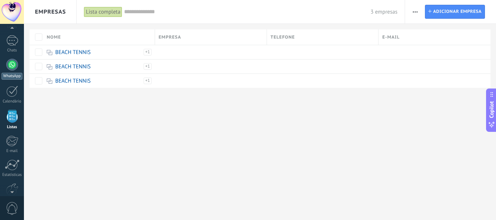
click at [17, 68] on div at bounding box center [12, 65] width 12 height 12
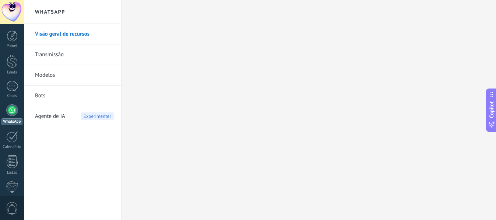
click at [60, 54] on link "Transmissão" at bounding box center [74, 55] width 79 height 21
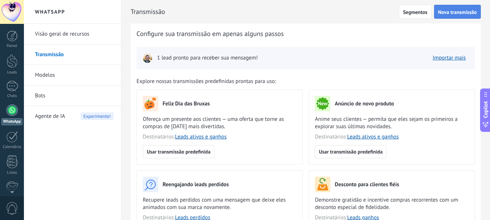
click at [462, 14] on span "Nova transmissão" at bounding box center [457, 12] width 39 height 5
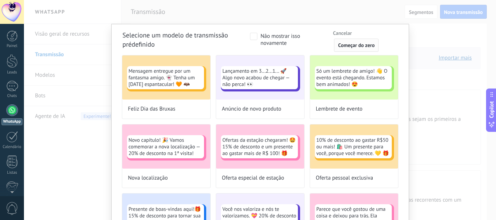
click at [370, 46] on span "Começar do zero" at bounding box center [356, 45] width 36 height 5
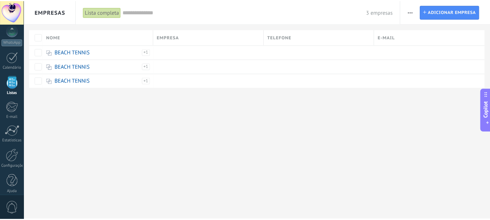
scroll to position [86, 0]
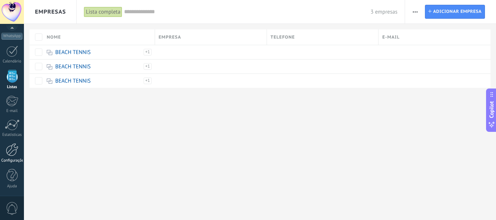
click at [13, 156] on div at bounding box center [12, 149] width 13 height 13
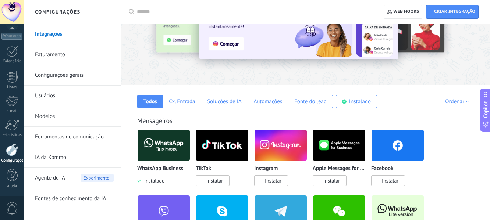
scroll to position [441, 0]
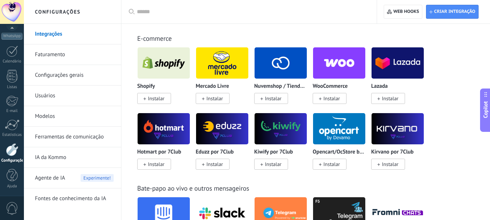
click at [74, 139] on link "Ferramentas de comunicação" at bounding box center [74, 137] width 79 height 21
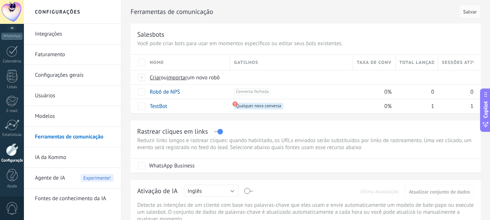
click at [82, 73] on link "Configurações gerais" at bounding box center [74, 75] width 79 height 21
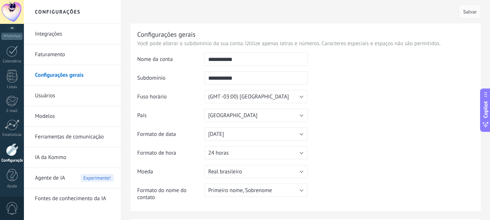
click at [99, 31] on link "Integrações" at bounding box center [74, 34] width 79 height 21
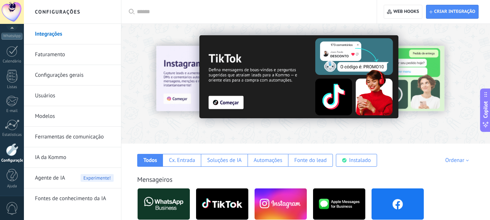
click at [71, 134] on link "Ferramentas de comunicação" at bounding box center [74, 137] width 79 height 21
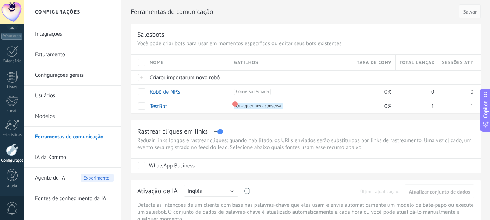
click at [315, 129] on div "Rastrear cliques em links" at bounding box center [305, 131] width 337 height 8
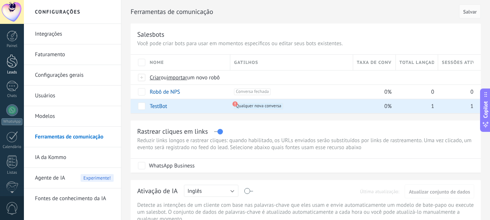
click at [18, 61] on link "Leads" at bounding box center [12, 64] width 24 height 21
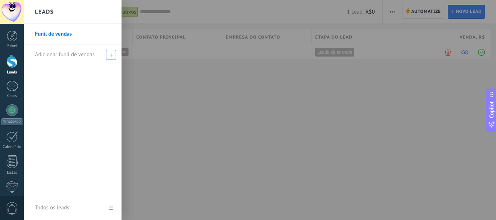
click at [109, 54] on span at bounding box center [111, 55] width 10 height 10
type input "**********"
click at [113, 57] on span at bounding box center [112, 54] width 7 height 5
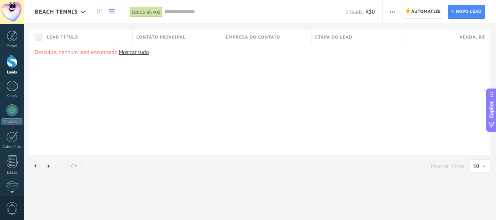
click at [111, 11] on use at bounding box center [111, 11] width 5 height 5
click at [85, 11] on use at bounding box center [83, 11] width 5 height 3
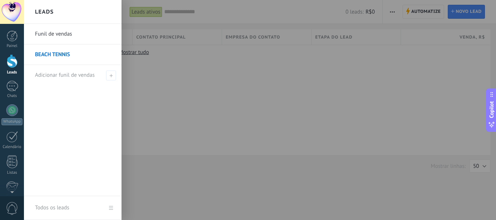
click at [208, 145] on div at bounding box center [272, 110] width 496 height 220
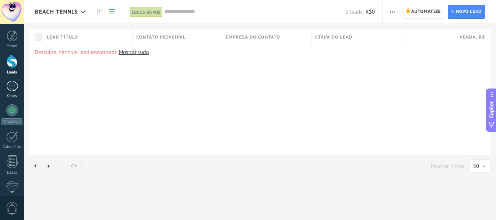
click at [14, 87] on div at bounding box center [12, 86] width 12 height 11
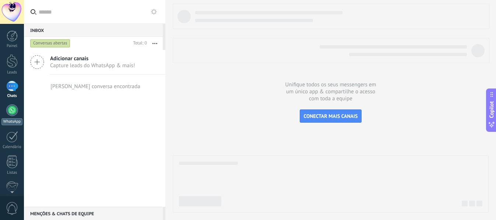
click at [14, 118] on div "WhatsApp" at bounding box center [11, 121] width 21 height 7
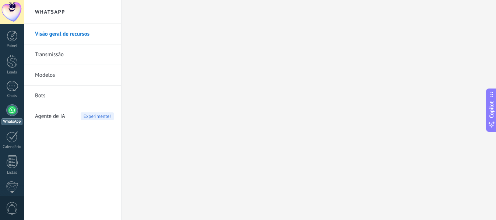
click at [54, 54] on link "Transmissão" at bounding box center [74, 55] width 79 height 21
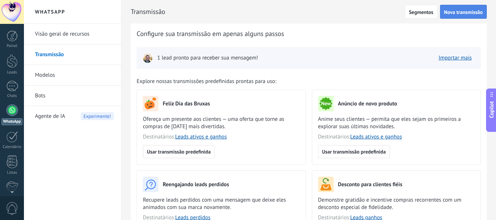
click at [452, 14] on span "Nova transmissão" at bounding box center [463, 12] width 39 height 5
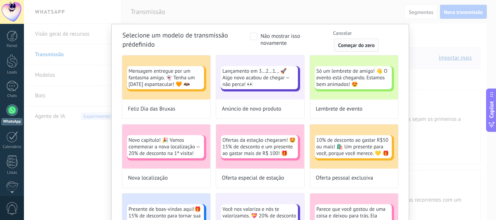
click at [359, 43] on span "Começar do zero" at bounding box center [356, 45] width 36 height 5
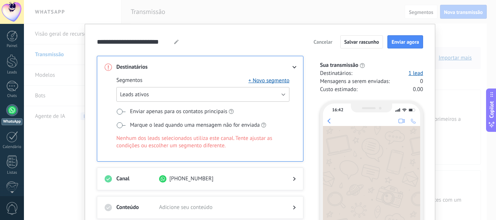
click at [276, 93] on button "Leads ativos" at bounding box center [202, 94] width 173 height 15
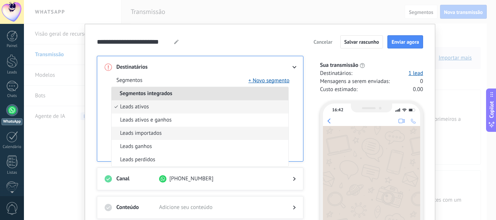
click at [220, 133] on li "Leads importados" at bounding box center [199, 133] width 177 height 13
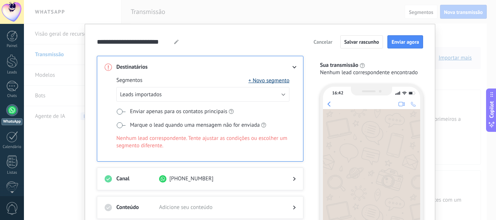
click at [269, 79] on button "+ Novo segmento" at bounding box center [268, 80] width 41 height 7
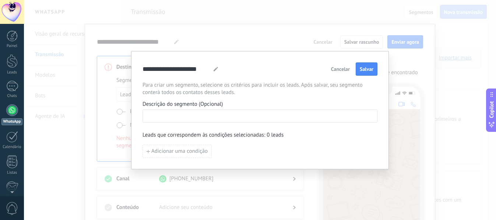
click at [216, 116] on input at bounding box center [260, 116] width 234 height 12
click at [337, 67] on span "Cancelar" at bounding box center [340, 69] width 19 height 5
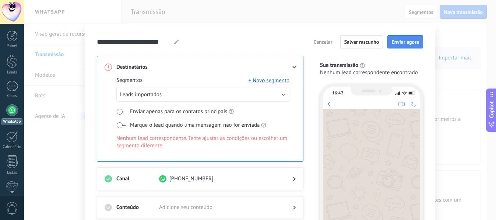
click at [146, 189] on div at bounding box center [199, 186] width 191 height 7
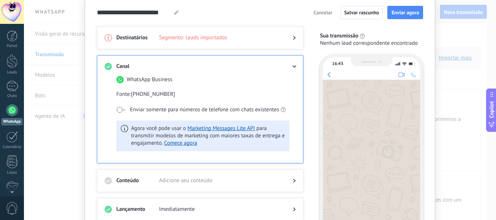
scroll to position [44, 0]
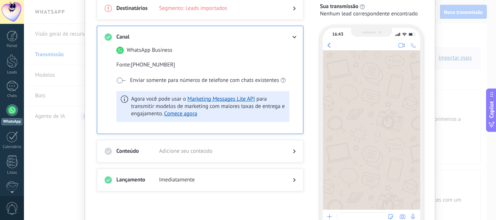
click at [146, 189] on div at bounding box center [199, 187] width 191 height 7
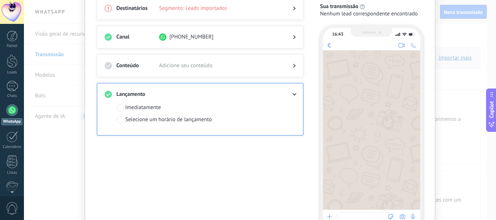
scroll to position [74, 0]
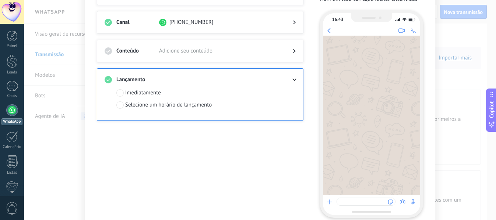
click at [302, 57] on div "Destinatários Segmento: Leads importados Canal +55 83 9641-9644 Conteúdo Adicio…" at bounding box center [204, 100] width 215 height 236
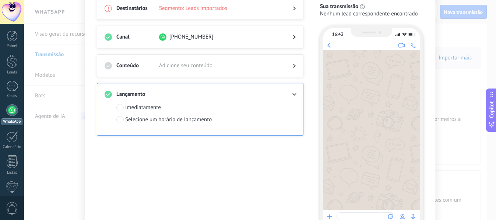
scroll to position [0, 0]
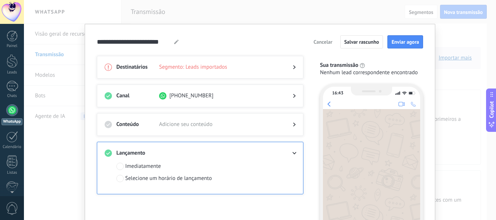
click at [291, 67] on div at bounding box center [288, 67] width 15 height 7
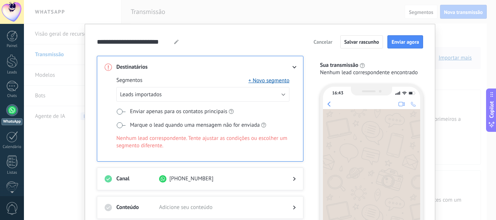
click at [166, 112] on span "Enviar apenas para os contatos principais" at bounding box center [178, 111] width 97 height 7
click at [163, 124] on span "Marque o lead quando uma mensagem não for enviada" at bounding box center [194, 125] width 129 height 7
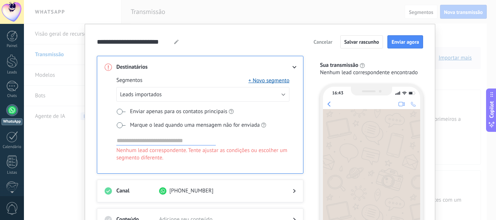
click at [163, 124] on span "Marque o lead quando uma mensagem não for enviada" at bounding box center [194, 125] width 129 height 7
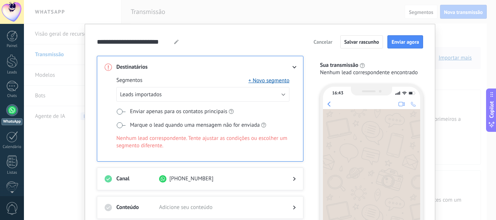
click at [152, 113] on span "Enviar apenas para os contatos principais" at bounding box center [178, 111] width 97 height 7
click at [327, 47] on button "Cancelar" at bounding box center [322, 41] width 25 height 11
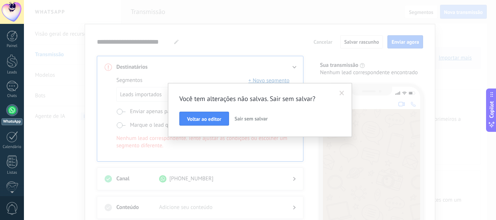
click at [238, 118] on span "Sair sem salvar" at bounding box center [250, 119] width 33 height 7
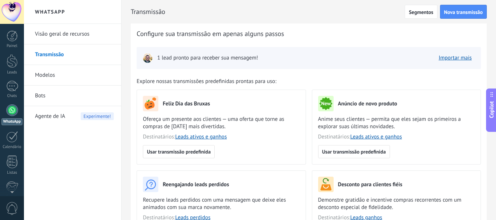
click at [490, 107] on span "Copilot" at bounding box center [490, 109] width 7 height 17
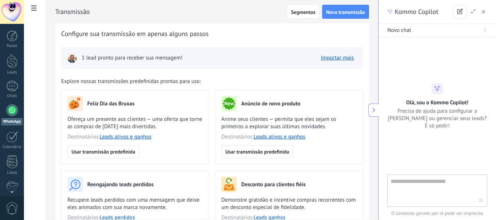
click at [415, 184] on textarea at bounding box center [434, 190] width 88 height 26
type textarea "***"
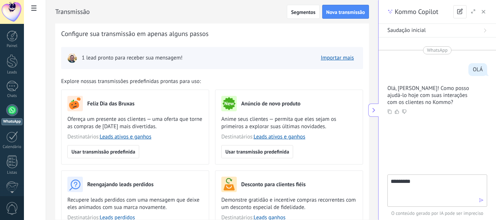
scroll to position [0, 0]
click at [415, 184] on textarea "*********" at bounding box center [434, 190] width 88 height 26
type textarea "*"
type textarea "**********"
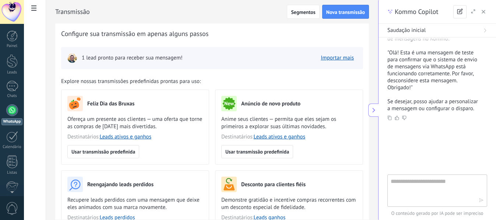
scroll to position [159, 0]
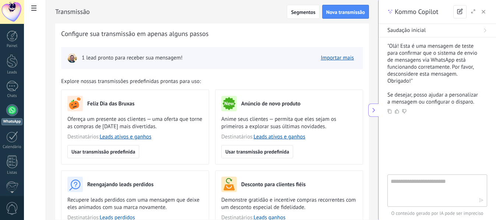
click at [481, 11] on button "button" at bounding box center [482, 11] width 7 height 9
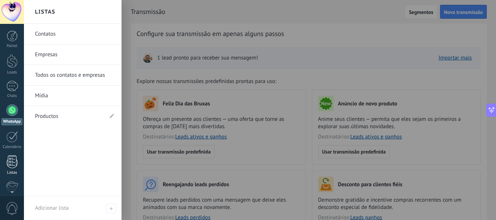
click at [10, 163] on div at bounding box center [12, 162] width 11 height 13
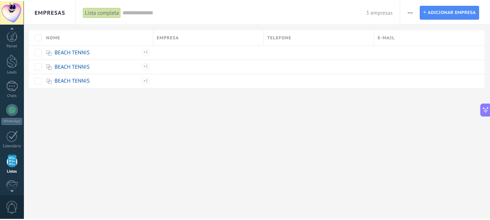
scroll to position [46, 0]
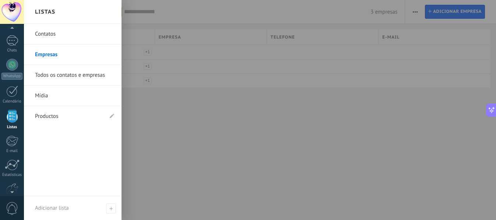
click at [79, 36] on link "Contatos" at bounding box center [74, 34] width 79 height 21
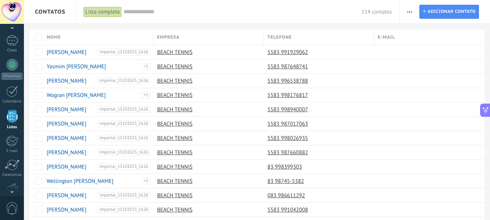
click at [486, 110] on icon at bounding box center [486, 110] width 8 height 8
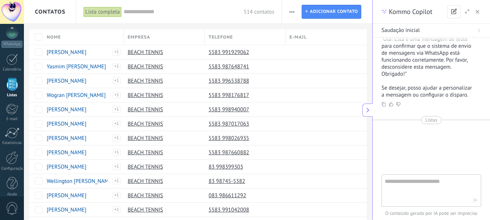
scroll to position [86, 0]
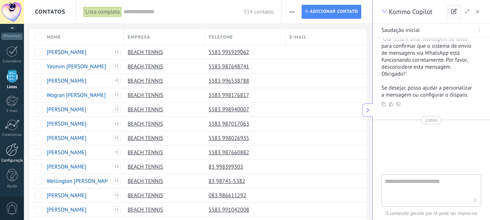
click at [10, 150] on div at bounding box center [12, 149] width 13 height 13
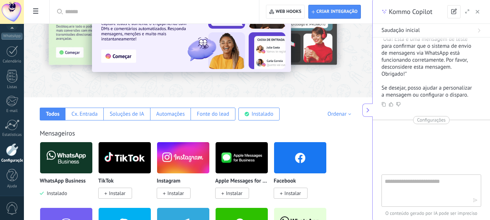
scroll to position [132, 0]
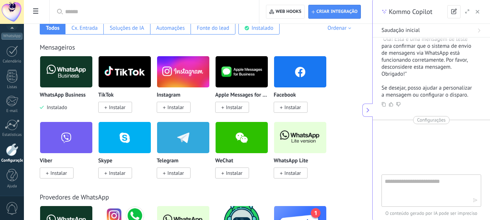
click at [369, 109] on icon at bounding box center [368, 110] width 6 height 6
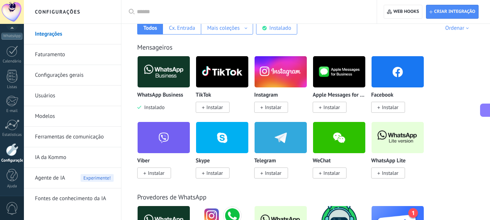
scroll to position [118, 0]
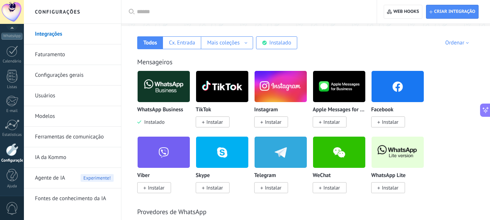
click at [49, 136] on link "Ferramentas de comunicação" at bounding box center [74, 137] width 79 height 21
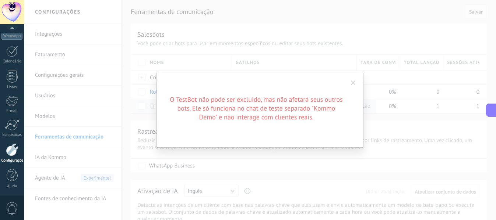
click at [383, 132] on div "O TestBot não pode ser excluído, mas não afetará seus outros bots. Ele só funci…" at bounding box center [260, 110] width 472 height 220
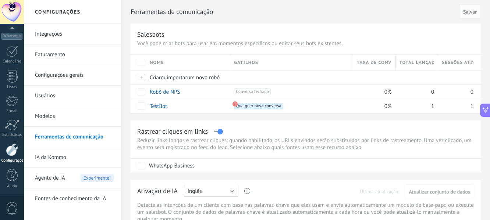
click at [219, 192] on button "Inglês" at bounding box center [211, 191] width 54 height 12
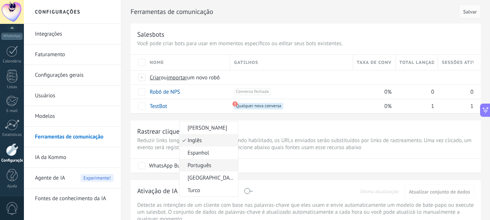
click at [217, 166] on span "Português" at bounding box center [208, 165] width 56 height 7
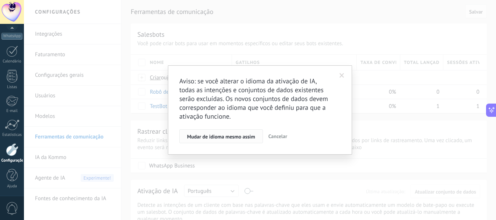
click at [222, 141] on button "Mudar de idioma mesmo assim" at bounding box center [221, 136] width 84 height 14
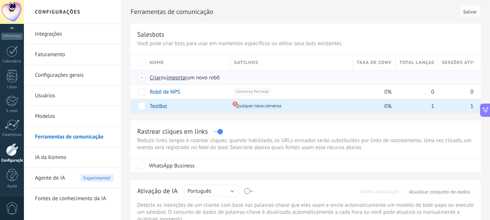
click at [155, 78] on span "Criar" at bounding box center [155, 77] width 11 height 7
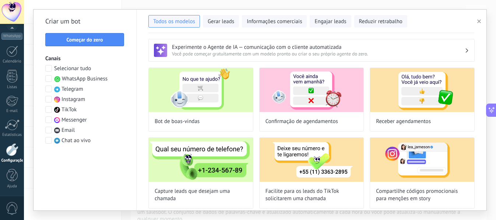
click at [48, 81] on span at bounding box center [48, 78] width 7 height 7
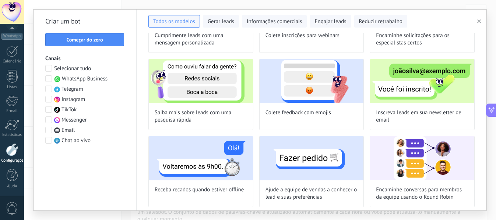
scroll to position [236, 0]
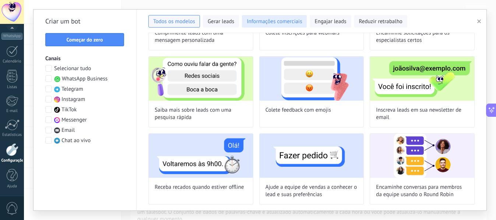
click at [278, 19] on span "Informações comerciais" at bounding box center [273, 21] width 55 height 7
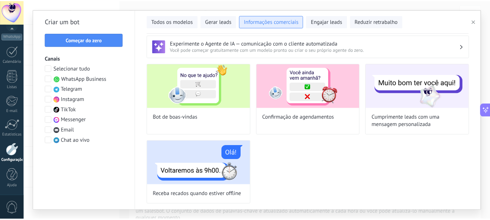
scroll to position [4, 0]
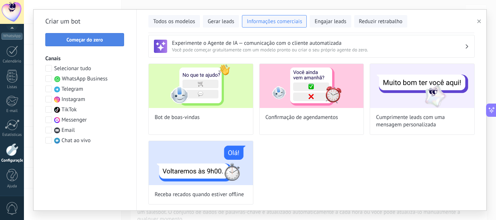
click at [96, 40] on span "Começar do zero" at bounding box center [84, 39] width 36 height 5
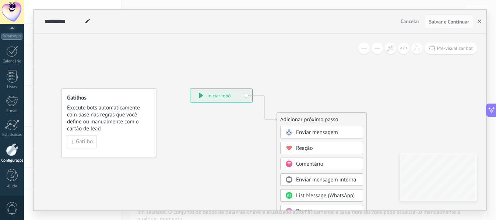
click at [479, 20] on icon "button" at bounding box center [479, 21] width 4 height 4
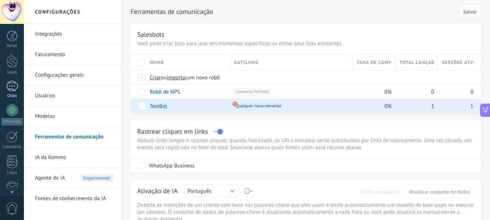
click at [11, 84] on div at bounding box center [12, 86] width 12 height 11
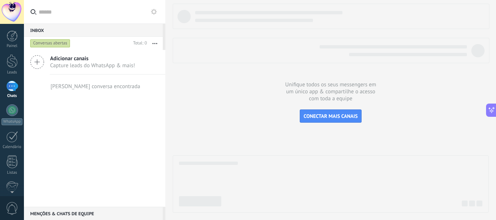
click at [155, 13] on use at bounding box center [154, 12] width 6 height 6
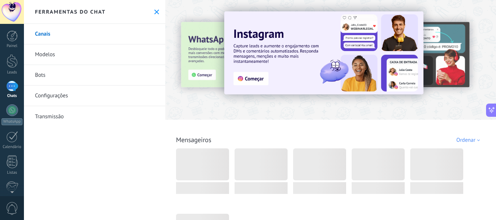
click at [93, 115] on link "Transmissão" at bounding box center [94, 116] width 141 height 21
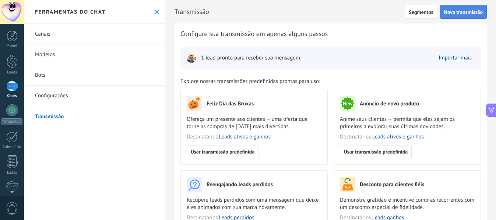
click at [458, 11] on span "Nova transmissão" at bounding box center [463, 12] width 39 height 5
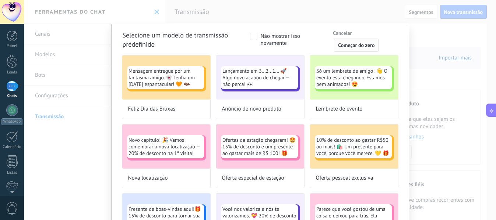
click at [349, 45] on span "Começar do zero" at bounding box center [356, 45] width 36 height 5
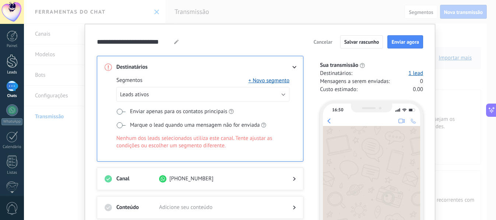
click at [7, 59] on div at bounding box center [12, 61] width 11 height 14
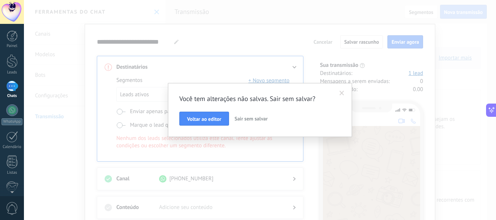
click at [237, 121] on span "Sair sem salvar" at bounding box center [250, 119] width 33 height 7
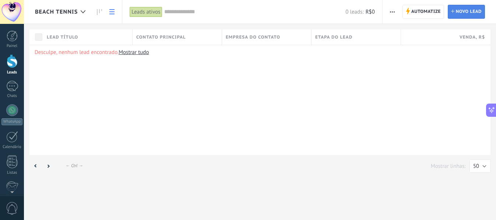
click at [452, 12] on icon at bounding box center [452, 11] width 3 height 3
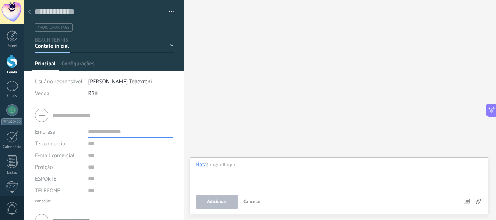
click at [30, 10] on use at bounding box center [29, 12] width 3 height 4
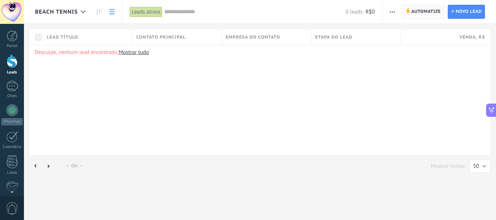
click at [409, 14] on icon at bounding box center [407, 11] width 4 height 7
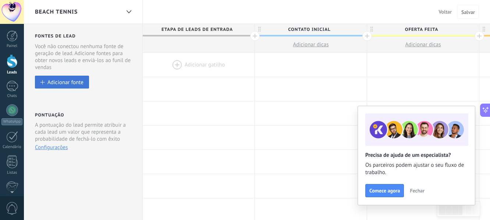
click at [83, 84] on div "Adicionar fonte" at bounding box center [65, 82] width 36 height 6
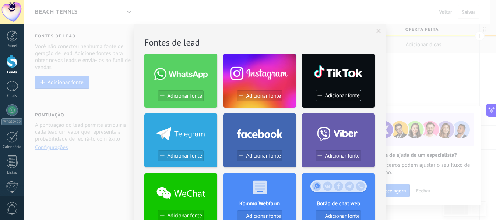
click at [148, 15] on div "Sem resultados. Fontes de lead Adicionar fonte Adicionar fonte Adicionar fonte …" at bounding box center [260, 110] width 472 height 220
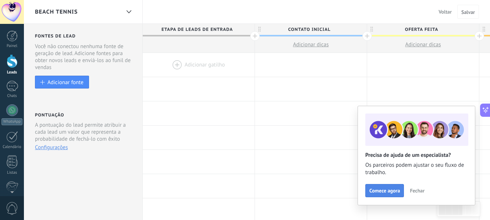
click at [391, 189] on span "Comece agora" at bounding box center [384, 190] width 31 height 5
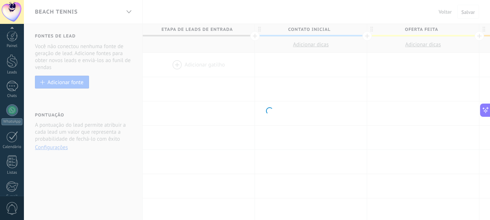
scroll to position [86, 0]
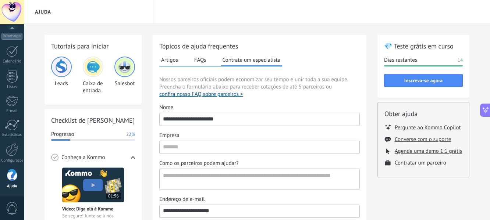
click at [373, 191] on div "Tutoriais para iniciar Leads Caixa de entrada Salesbot Checklist de Início Rápi…" at bounding box center [257, 198] width 425 height 327
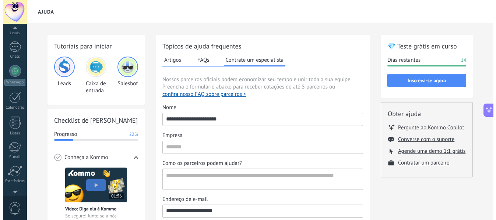
scroll to position [0, 0]
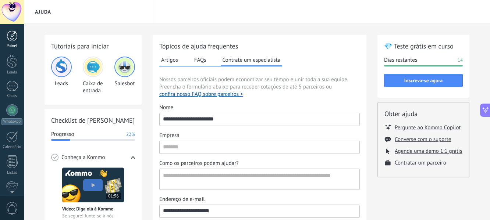
click at [12, 32] on div at bounding box center [12, 36] width 11 height 11
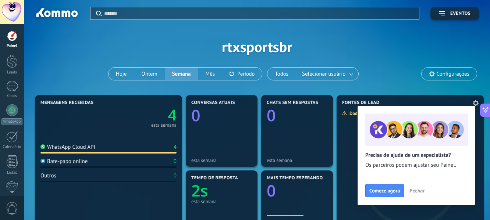
click at [474, 100] on icon at bounding box center [476, 103] width 6 height 6
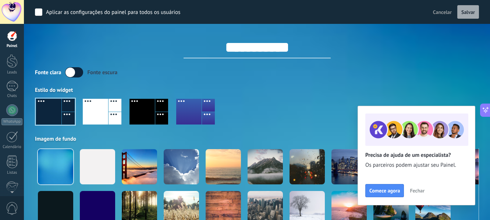
click at [418, 192] on span "Fechar" at bounding box center [417, 190] width 15 height 5
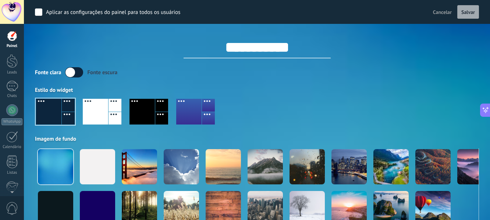
click at [442, 14] on span "Cancelar" at bounding box center [442, 12] width 19 height 7
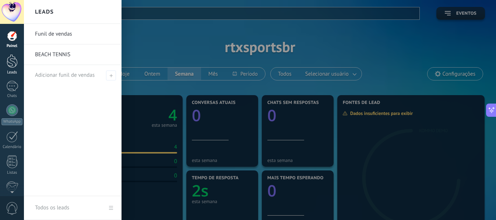
click at [14, 64] on div at bounding box center [12, 61] width 11 height 14
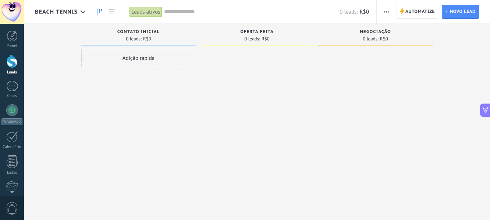
click at [387, 13] on span "button" at bounding box center [386, 12] width 5 height 14
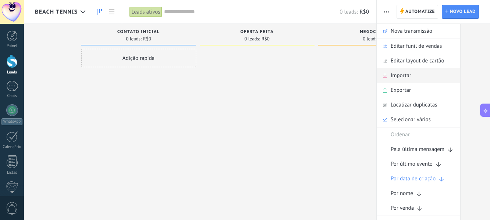
click at [413, 78] on div "Importar" at bounding box center [419, 75] width 84 height 15
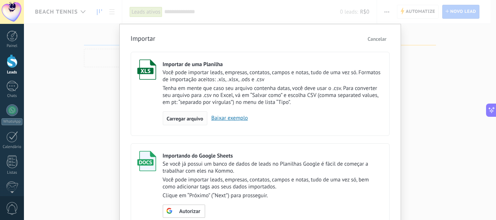
click at [192, 121] on span "Carregar arquivo" at bounding box center [185, 118] width 36 height 5
click at [0, 0] on input "Importar de uma Planilha Você pode importar leads, empresas, contatos, campos e…" at bounding box center [0, 0] width 0 height 0
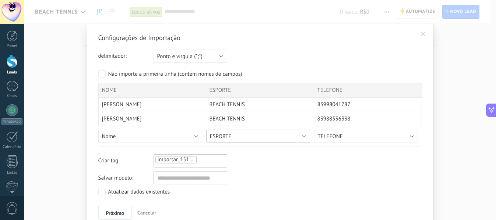
click at [277, 139] on button "ESPORTE" at bounding box center [258, 136] width 104 height 13
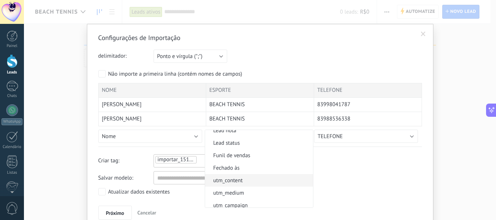
scroll to position [576, 0]
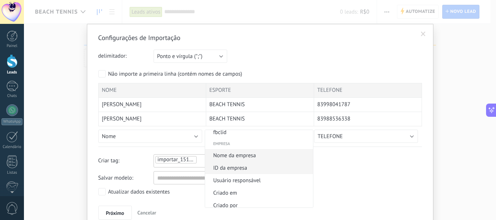
click at [260, 155] on span "Nome da empresa" at bounding box center [258, 155] width 106 height 7
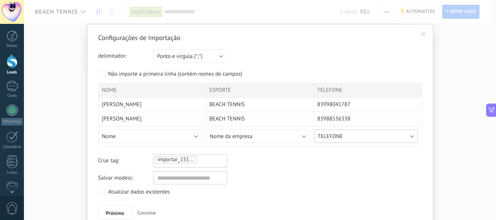
click at [334, 141] on button "TELEFONE" at bounding box center [366, 136] width 104 height 13
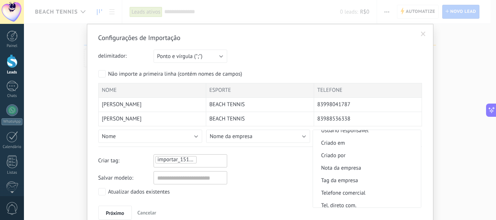
scroll to position [634, 0]
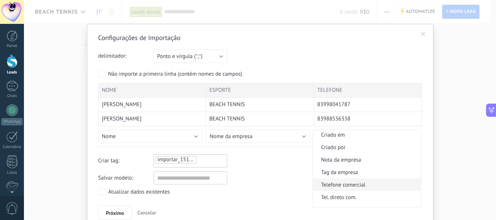
click at [375, 186] on span "Telefone comercial" at bounding box center [366, 185] width 106 height 7
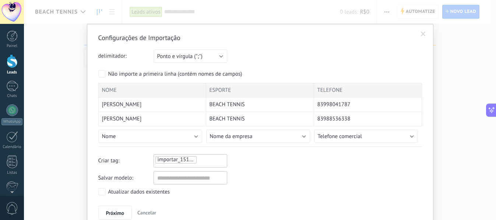
click at [271, 170] on div "Configurações de Importação delimitador: Ponto e vírgula (";") Vírgula (",") Ta…" at bounding box center [259, 126] width 323 height 187
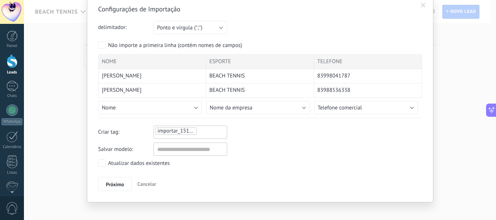
scroll to position [29, 0]
click at [116, 184] on span "Próximo" at bounding box center [115, 183] width 18 height 5
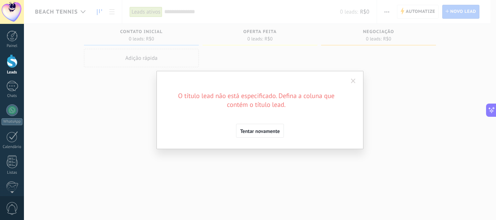
scroll to position [0, 0]
click at [250, 131] on span "Tentar novamente" at bounding box center [260, 131] width 40 height 5
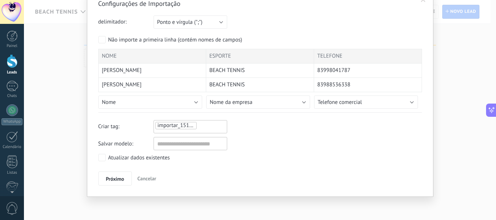
scroll to position [35, 0]
click at [198, 145] on input "text" at bounding box center [190, 143] width 74 height 13
type input "**********"
click at [114, 177] on span "Próximo" at bounding box center [115, 178] width 18 height 5
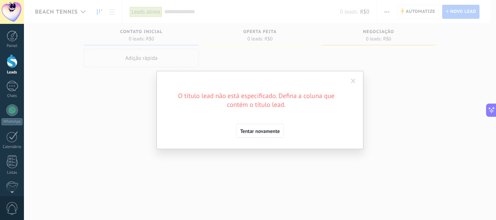
scroll to position [0, 0]
click at [270, 127] on button "Tentar novamente" at bounding box center [260, 131] width 48 height 14
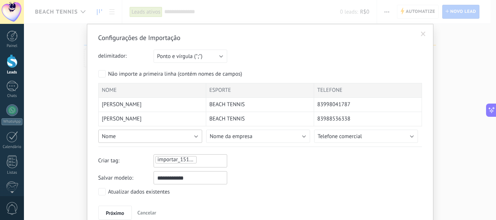
click at [163, 139] on button "Nome" at bounding box center [150, 136] width 104 height 13
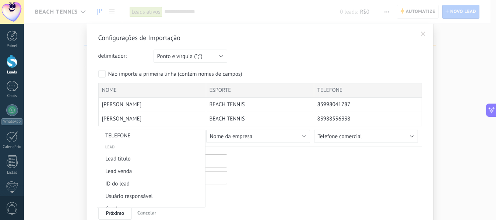
scroll to position [307, 0]
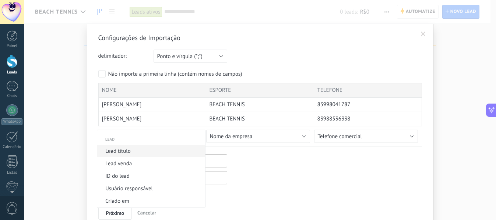
click at [158, 154] on span "Lead titulo" at bounding box center [150, 151] width 106 height 7
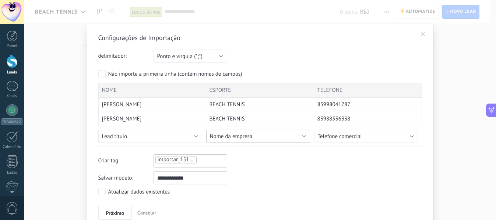
click at [221, 139] on span "Nome da empresa" at bounding box center [231, 136] width 43 height 7
click at [239, 128] on div "Nome da empresa Não importar Novo campo personalizado Contato Nome completo Nom…" at bounding box center [260, 135] width 108 height 17
click at [239, 134] on span "Nome da empresa" at bounding box center [231, 136] width 43 height 7
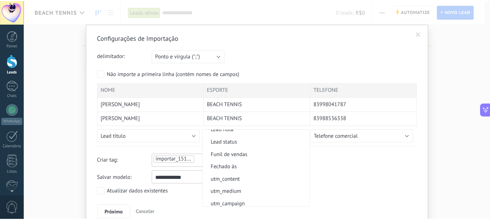
scroll to position [420, 0]
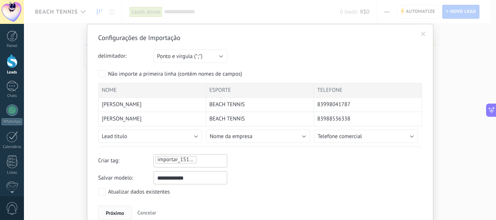
click at [114, 212] on span "Próximo" at bounding box center [115, 213] width 18 height 5
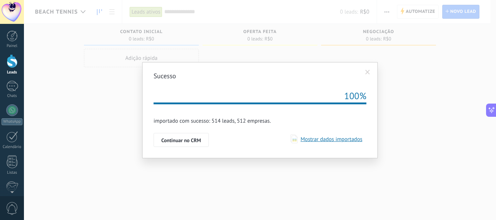
click at [348, 139] on span "Mostrar dados importados" at bounding box center [329, 139] width 65 height 7
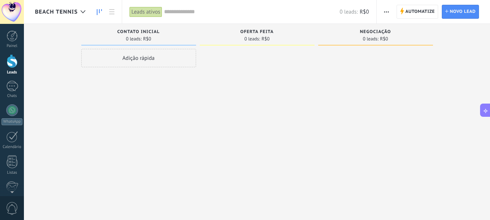
click at [264, 71] on div at bounding box center [257, 111] width 115 height 124
click at [118, 16] on link at bounding box center [112, 12] width 13 height 14
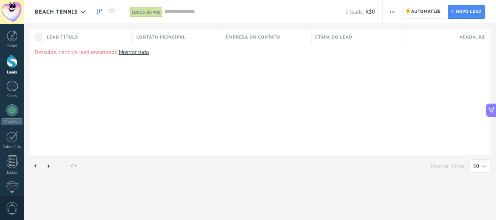
click at [96, 11] on link at bounding box center [99, 12] width 13 height 14
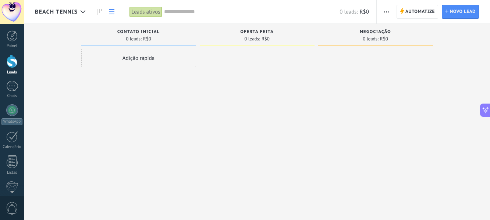
click at [115, 11] on link at bounding box center [112, 12] width 13 height 14
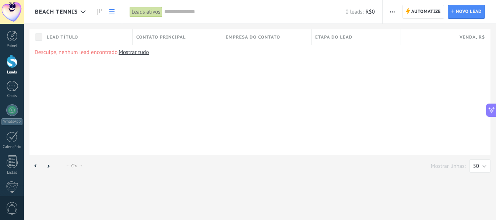
click at [150, 13] on div "Leads ativos" at bounding box center [145, 12] width 32 height 11
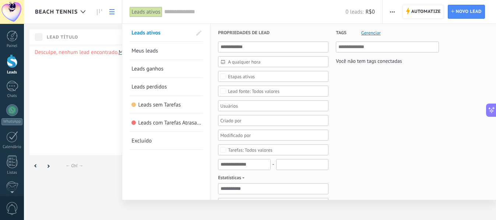
click at [145, 47] on link "Meus leads" at bounding box center [166, 51] width 70 height 18
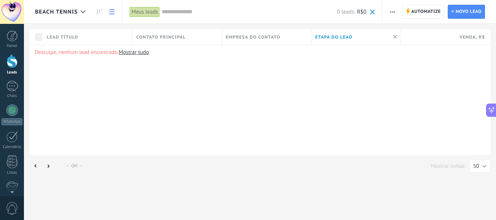
click at [153, 10] on div "Meus leads" at bounding box center [144, 12] width 30 height 11
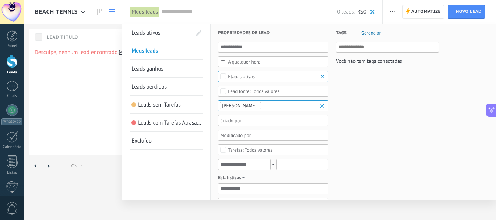
click at [149, 32] on span "Leads ativos" at bounding box center [145, 32] width 29 height 7
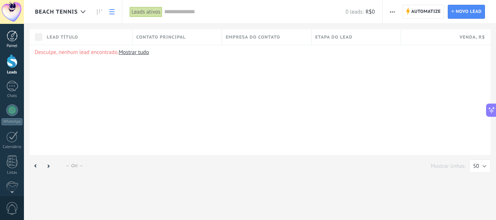
click at [17, 33] on div at bounding box center [12, 36] width 11 height 11
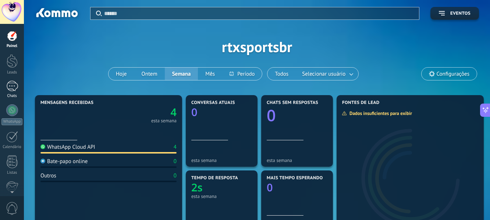
click at [10, 85] on div at bounding box center [12, 86] width 12 height 11
